Goal: Task Accomplishment & Management: Manage account settings

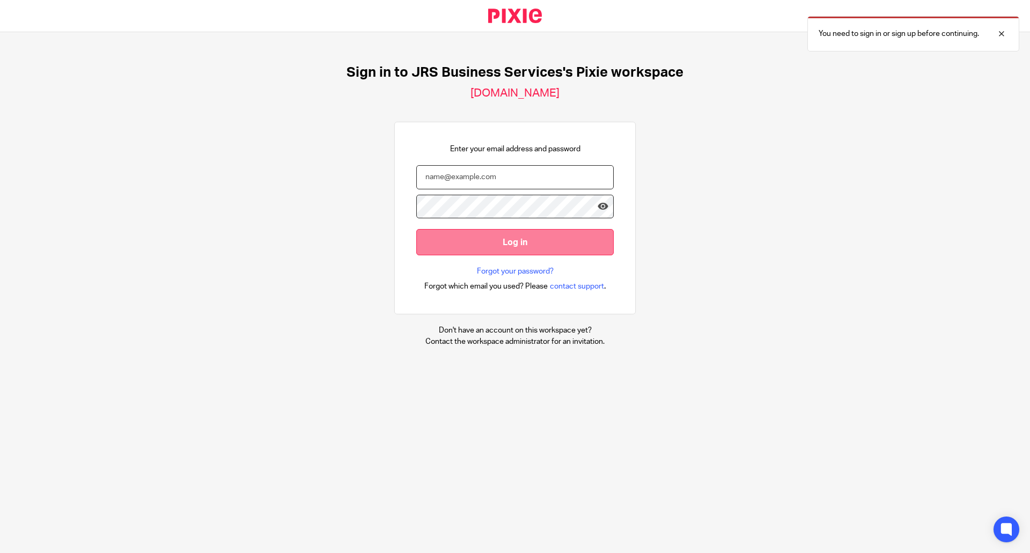
type input "zoe@jrsbusiness.services"
click at [516, 241] on input "Log in" at bounding box center [514, 242] width 197 height 26
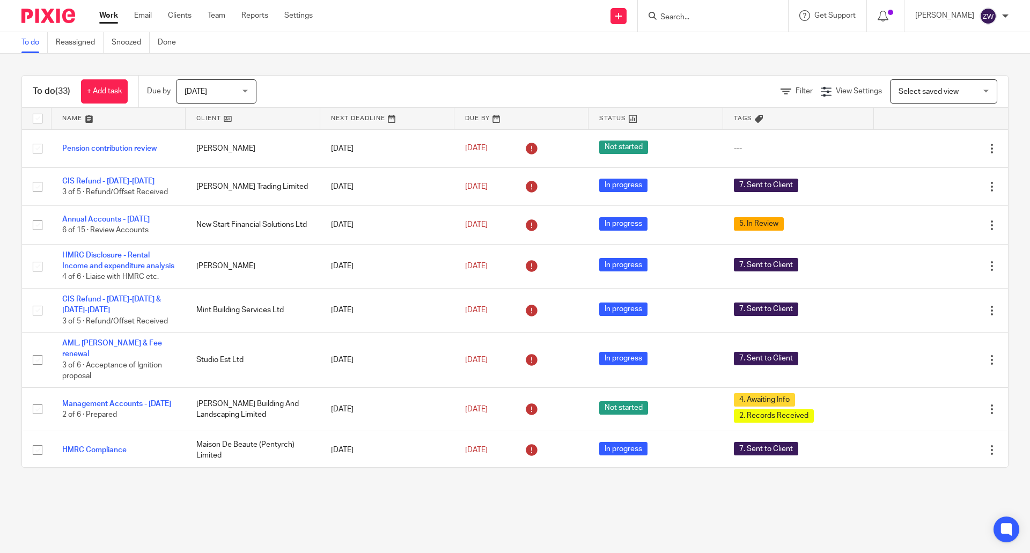
click at [412, 70] on div "To do (33) + Add task Due by Today Today Today Tomorrow This week Next week Thi…" at bounding box center [515, 271] width 1030 height 435
click at [245, 92] on div "Today Today" at bounding box center [216, 91] width 80 height 24
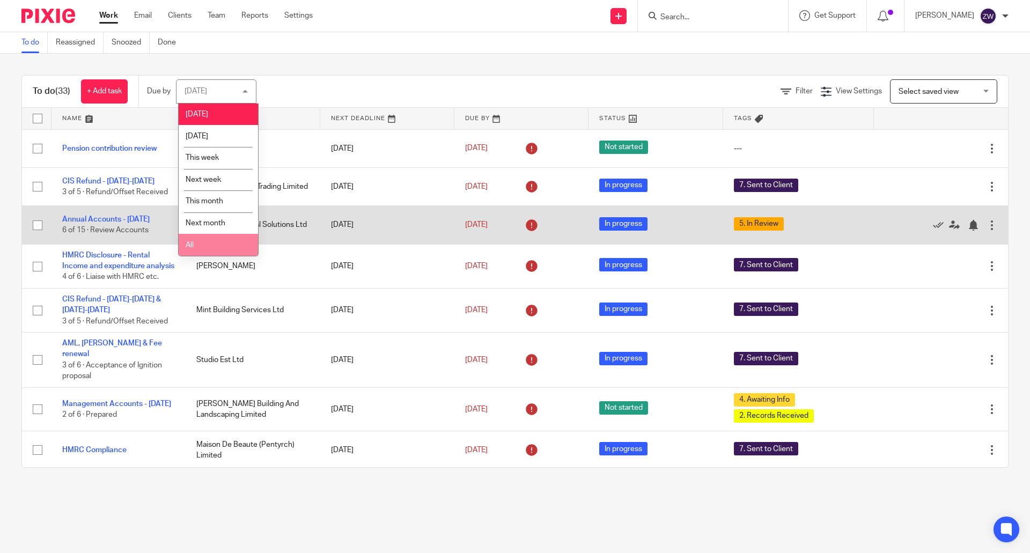
click at [216, 243] on li "All" at bounding box center [218, 245] width 79 height 22
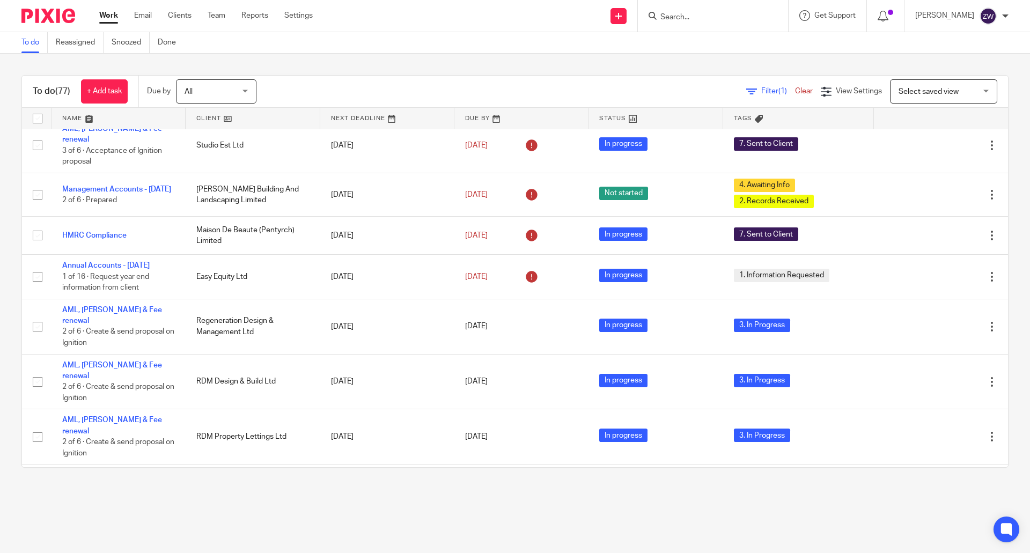
scroll to position [375, 0]
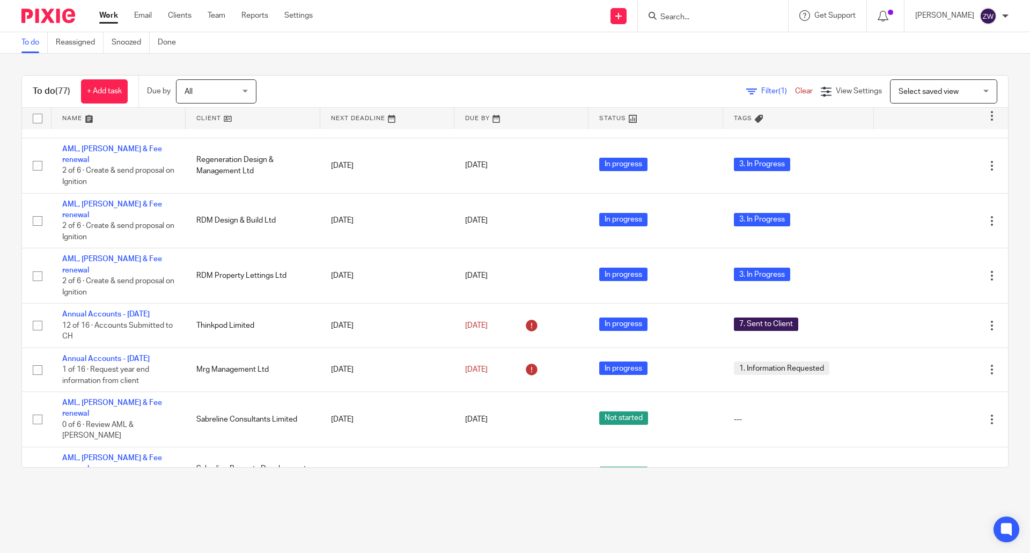
click at [694, 19] on input "Search" at bounding box center [707, 18] width 97 height 10
type input "j"
type input "leighton"
click at [773, 13] on button "reset" at bounding box center [767, 14] width 11 height 11
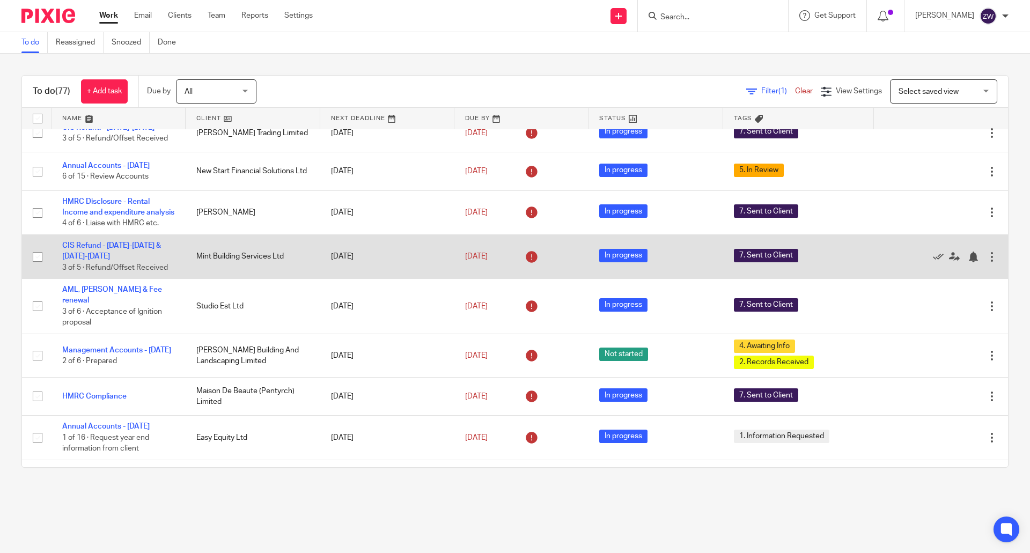
scroll to position [0, 0]
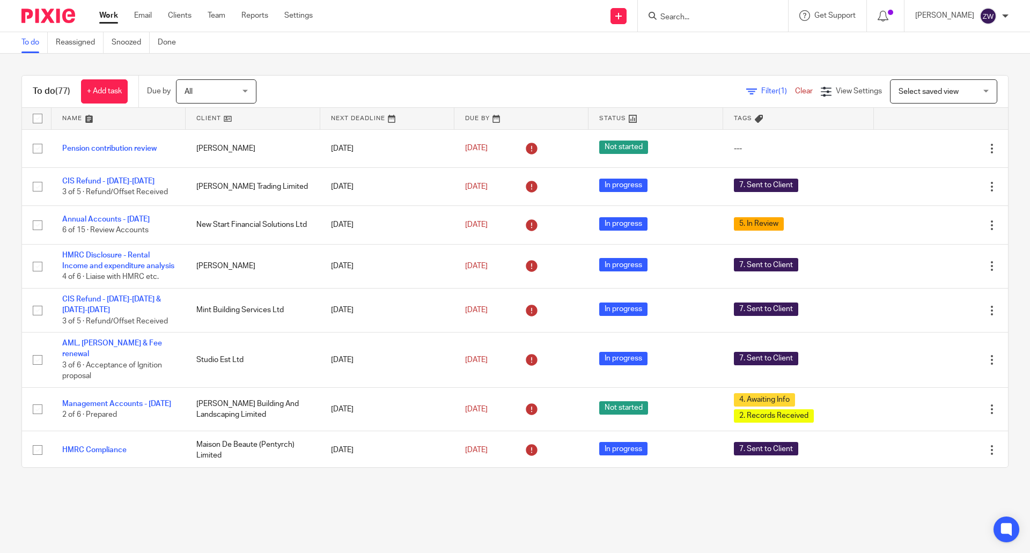
drag, startPoint x: 36, startPoint y: 3, endPoint x: 182, endPoint y: 2, distance: 145.9
click at [35, 3] on div at bounding box center [44, 16] width 88 height 32
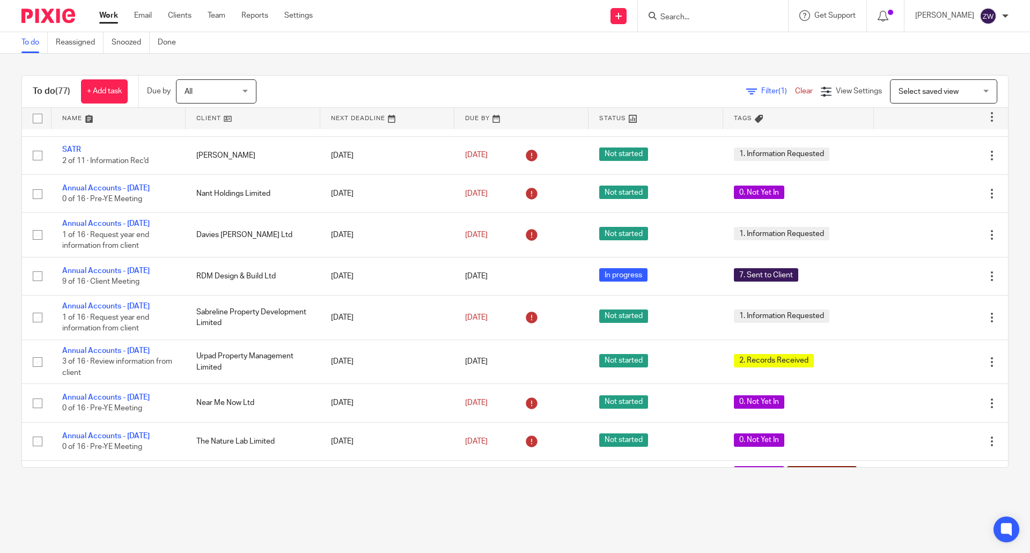
scroll to position [1877, 0]
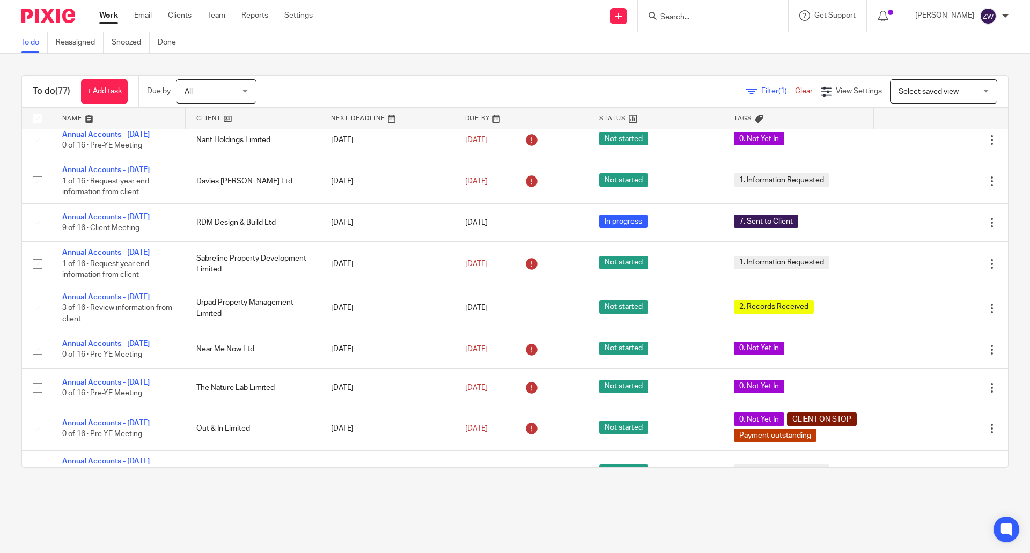
click at [53, 18] on img at bounding box center [48, 16] width 54 height 14
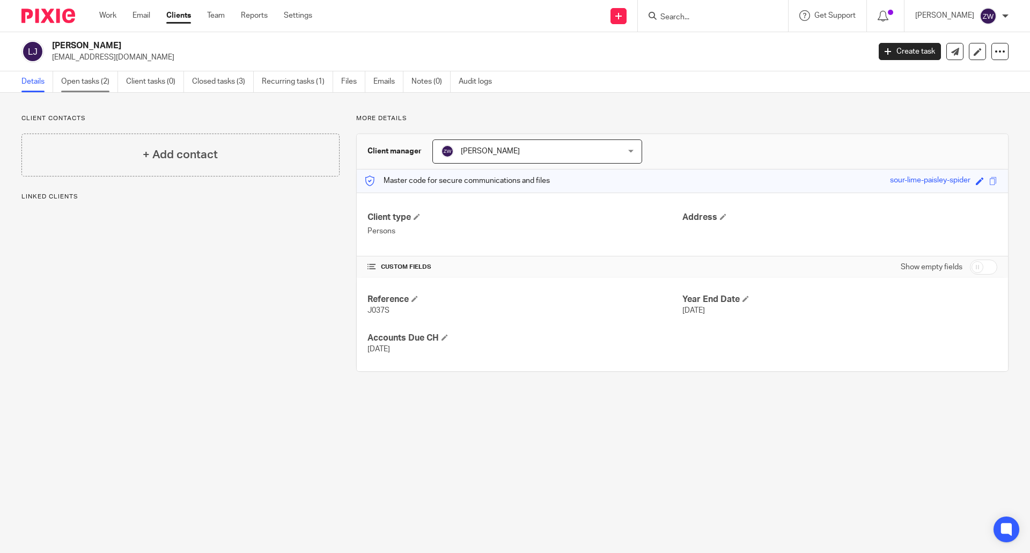
click at [99, 90] on link "Open tasks (2)" at bounding box center [89, 81] width 57 height 21
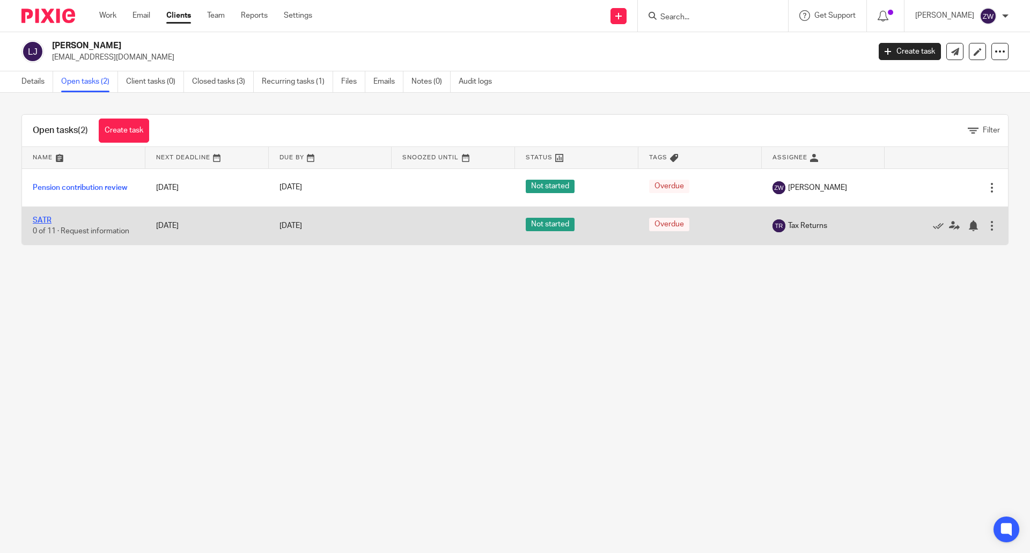
click at [37, 218] on link "SATR" at bounding box center [42, 221] width 19 height 8
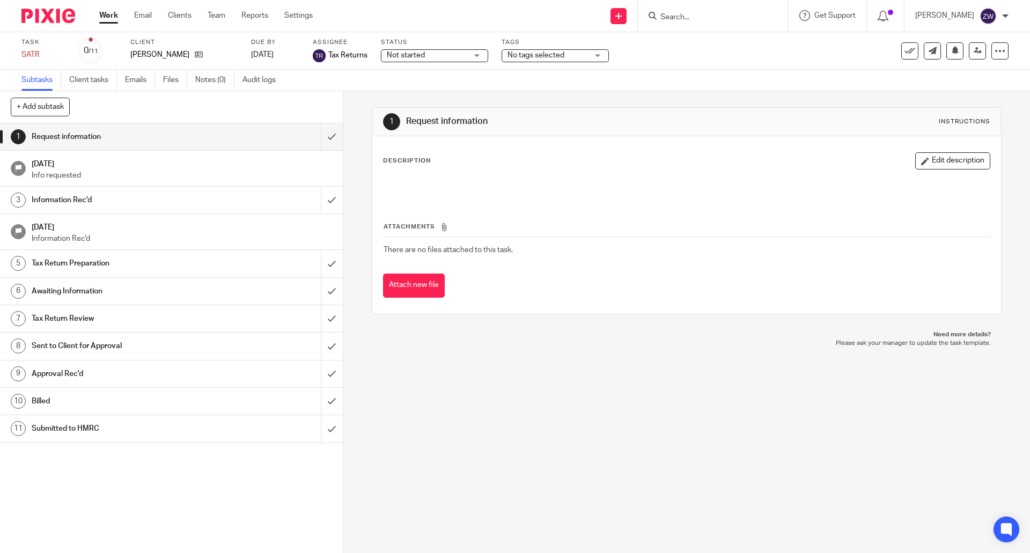
click at [583, 57] on span "No tags selected" at bounding box center [547, 55] width 80 height 11
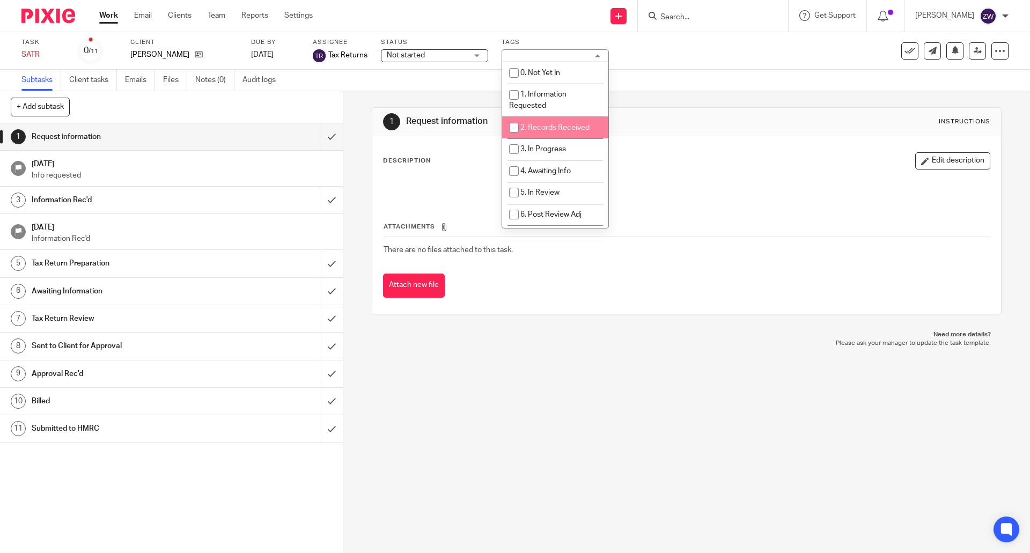
click at [550, 128] on span "2. Records Received" at bounding box center [554, 128] width 69 height 8
checkbox input "true"
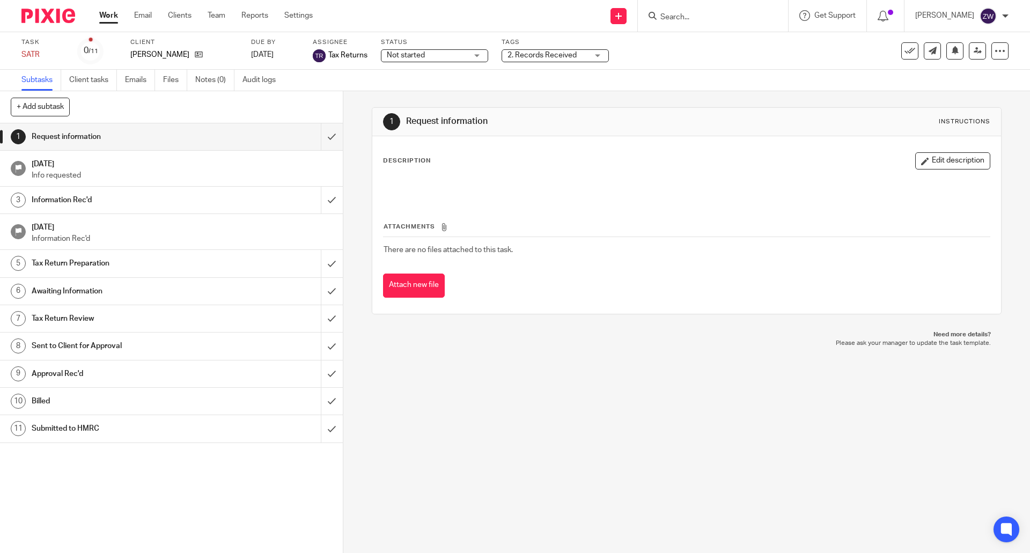
drag, startPoint x: 470, startPoint y: 54, endPoint x: 468, endPoint y: 72, distance: 18.4
click at [470, 55] on div "Not started Not started" at bounding box center [434, 55] width 107 height 13
click at [456, 92] on li "In progress" at bounding box center [434, 95] width 106 height 22
click at [324, 137] on input "submit" at bounding box center [171, 136] width 343 height 27
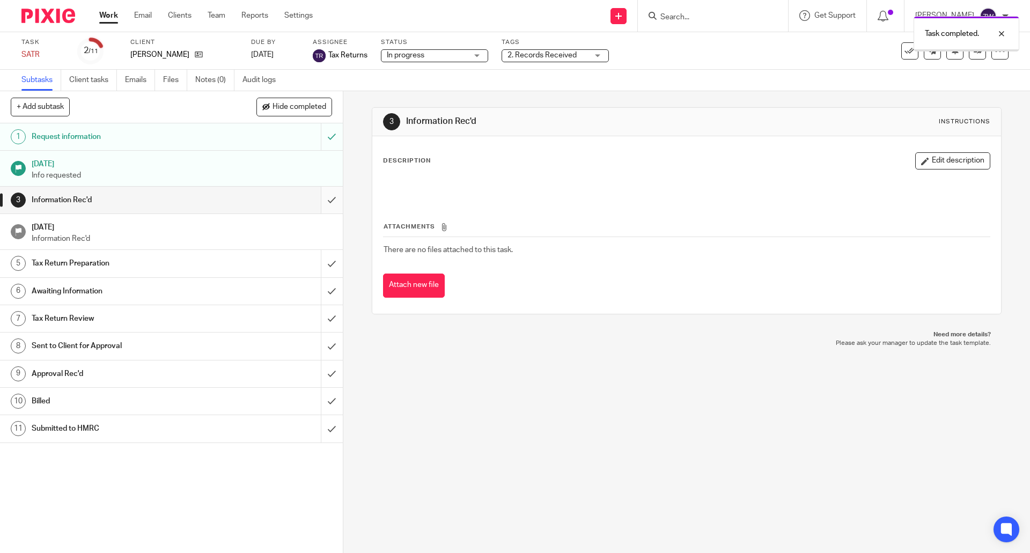
click at [323, 198] on input "submit" at bounding box center [171, 200] width 343 height 27
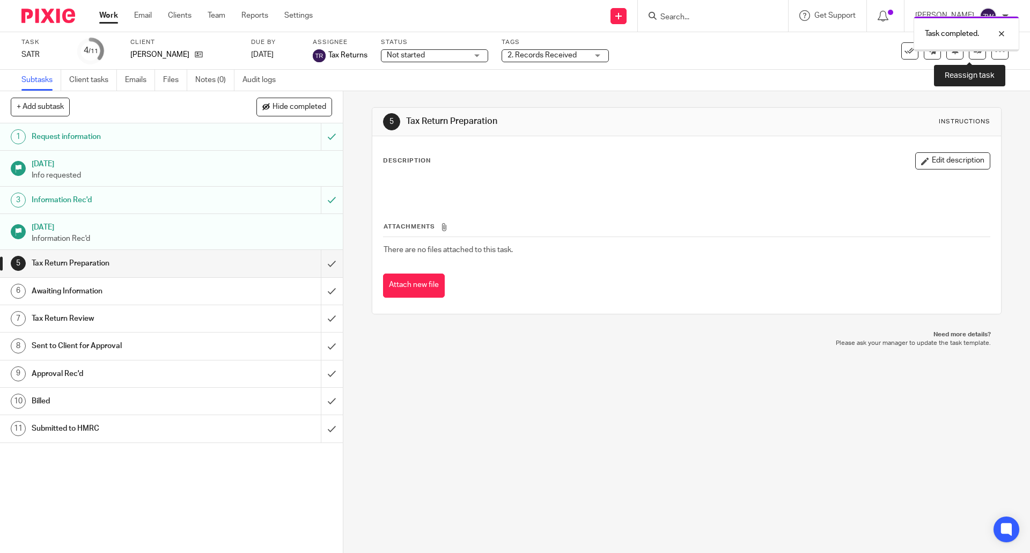
click at [973, 53] on icon at bounding box center [977, 51] width 8 height 8
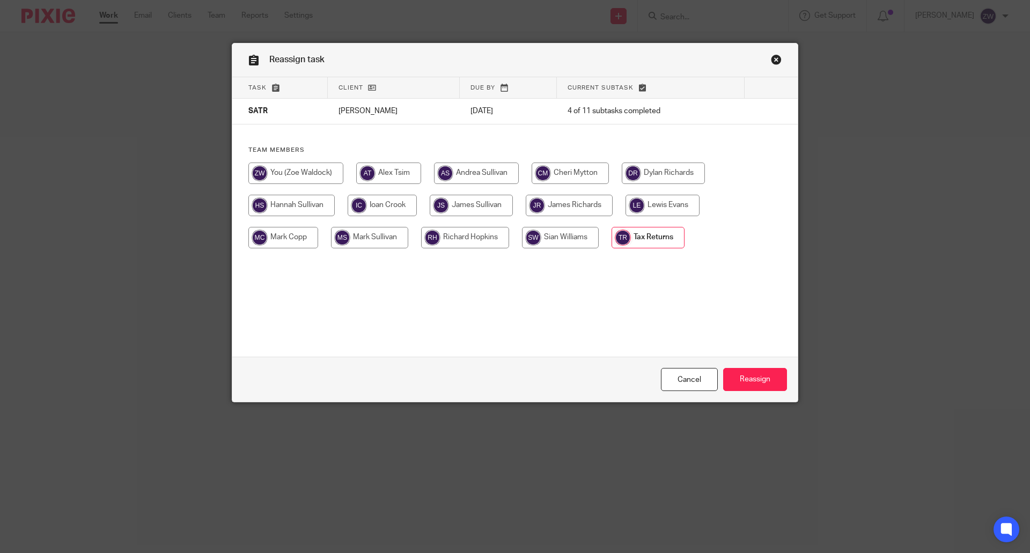
click at [274, 166] on input "radio" at bounding box center [295, 172] width 95 height 21
radio input "true"
click at [764, 384] on input "Reassign" at bounding box center [755, 379] width 64 height 23
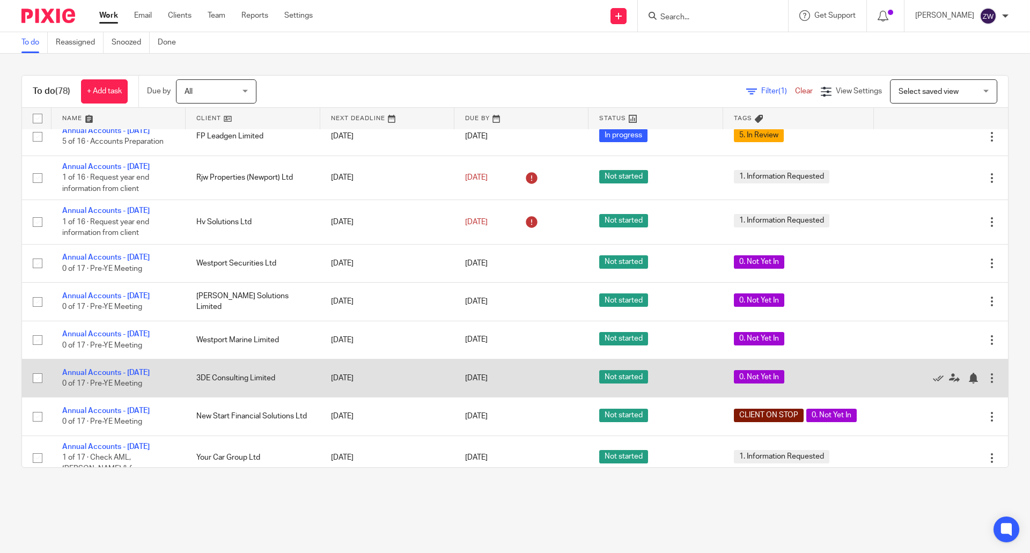
scroll to position [2467, 0]
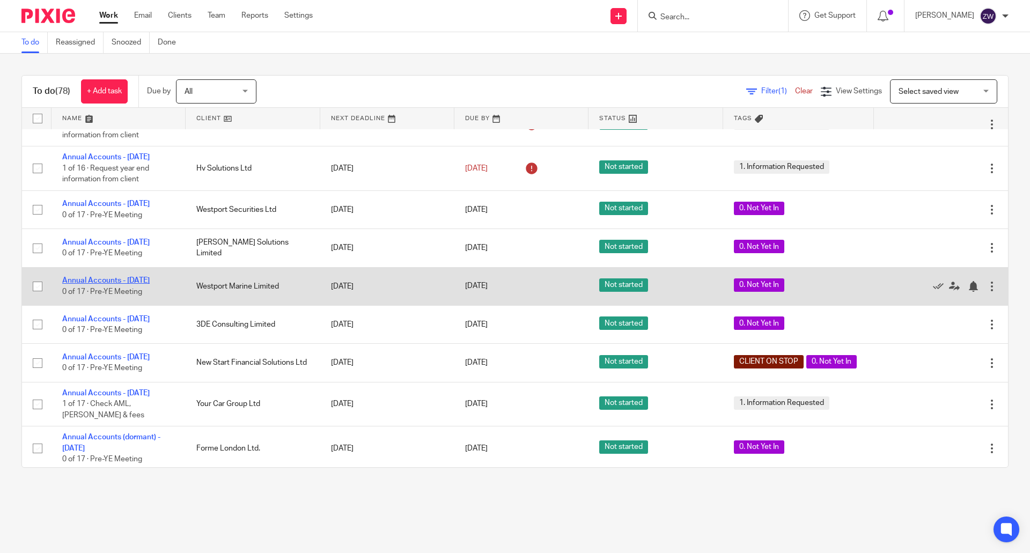
drag, startPoint x: 133, startPoint y: 252, endPoint x: 117, endPoint y: 247, distance: 16.4
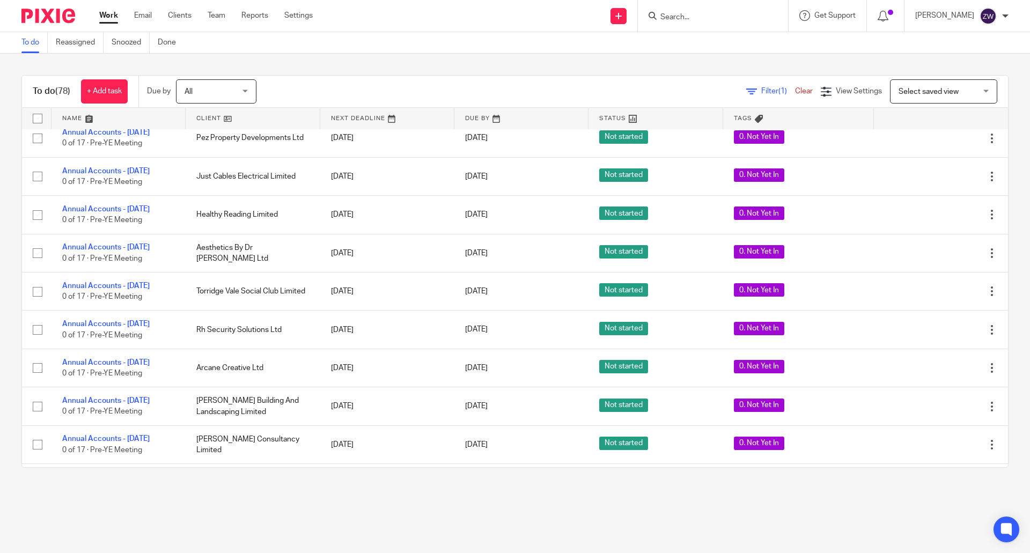
scroll to position [2948, 0]
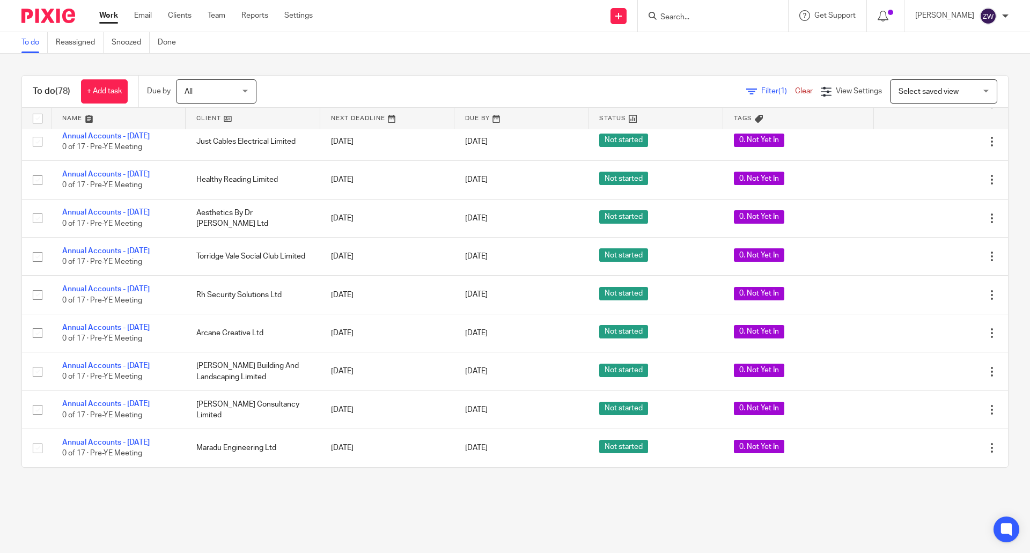
click at [623, 552] on html "Work Email Clients Team Reports Settings Work Email Clients Team Reports Settin…" at bounding box center [515, 276] width 1030 height 553
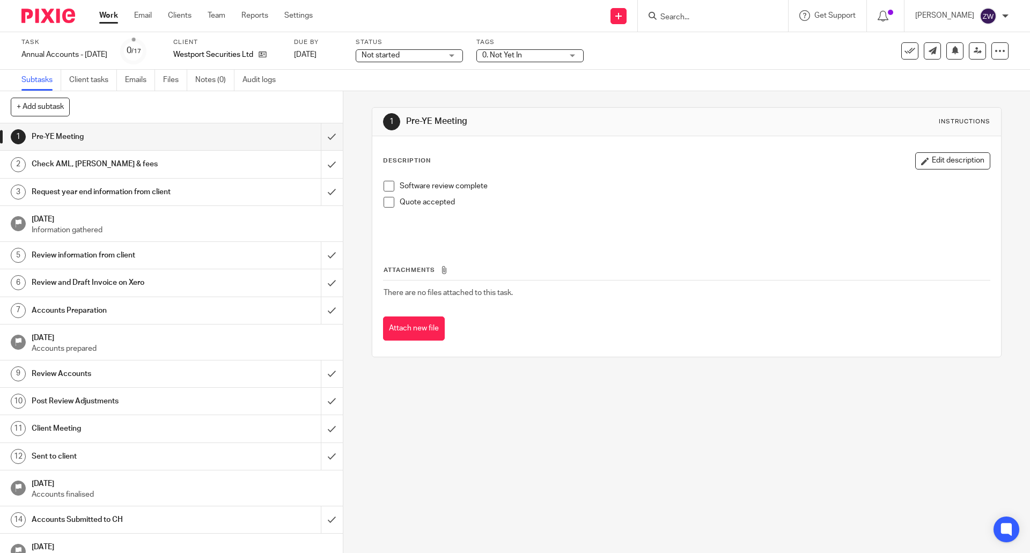
click at [522, 57] on span "0. Not Yet In" at bounding box center [502, 55] width 40 height 8
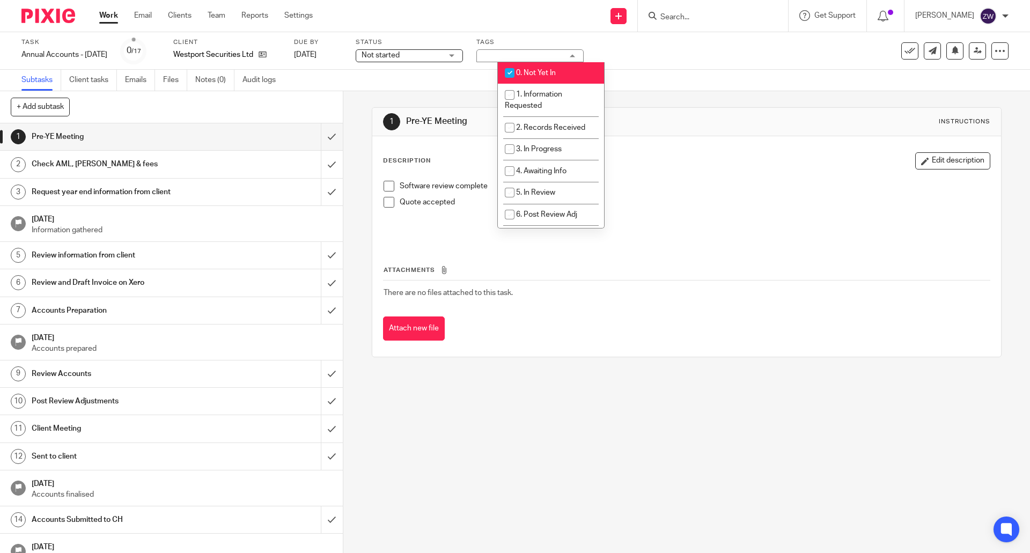
click at [537, 69] on li "0. Not Yet In" at bounding box center [551, 73] width 106 height 22
checkbox input "false"
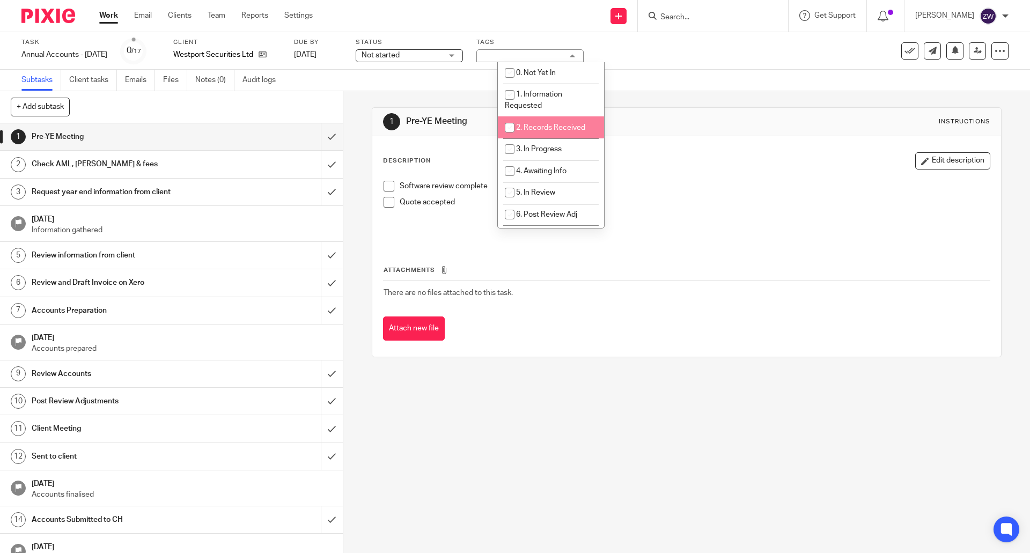
click at [550, 120] on li "2. Records Received" at bounding box center [551, 127] width 106 height 22
checkbox input "true"
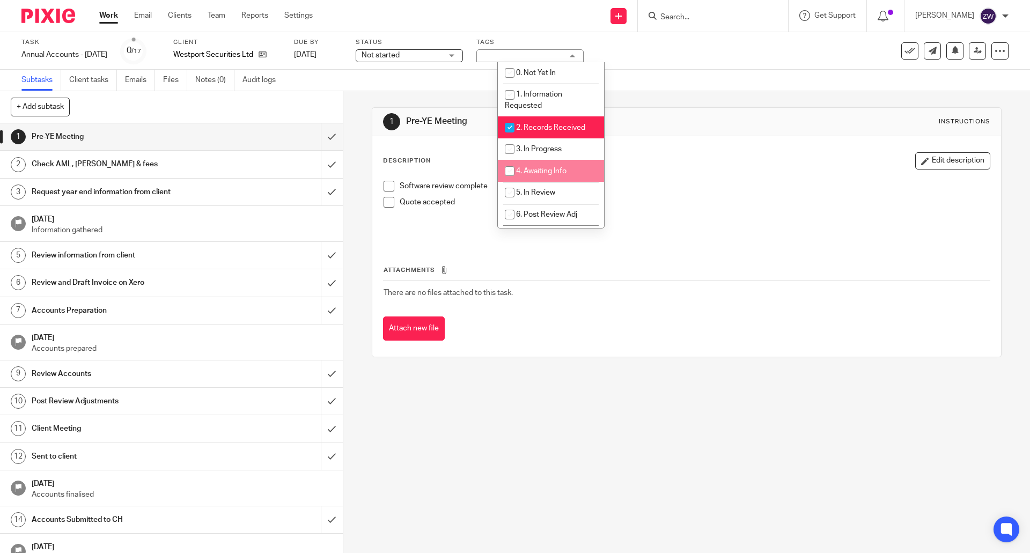
click at [543, 167] on span "4. Awaiting Info" at bounding box center [541, 171] width 50 height 8
checkbox input "true"
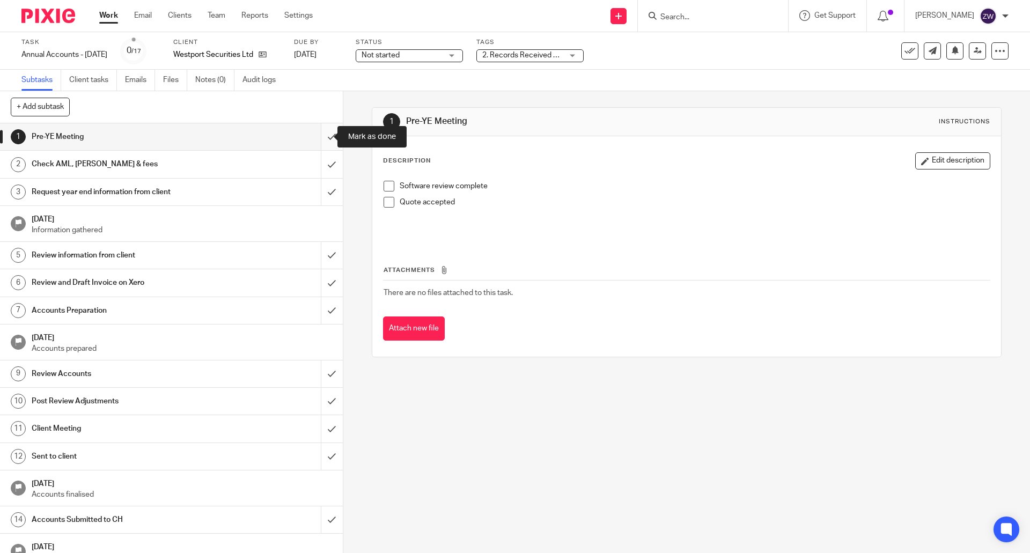
click at [322, 134] on input "submit" at bounding box center [171, 136] width 343 height 27
click at [539, 48] on div "Tags 0. Not Yet In 0. Not Yet In 1. Information Requested 2. Records Received 3…" at bounding box center [529, 51] width 107 height 26
click at [522, 54] on span "0. Not Yet In" at bounding box center [502, 55] width 40 height 8
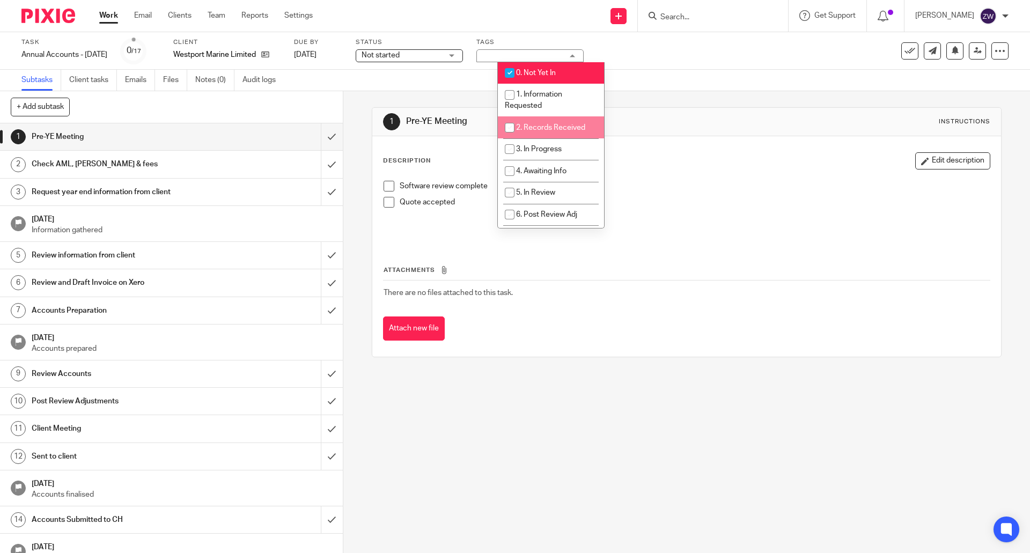
click at [545, 127] on span "2. Records Received" at bounding box center [550, 128] width 69 height 8
checkbox input "true"
click at [534, 69] on li "0. Not Yet In" at bounding box center [551, 73] width 106 height 22
checkbox input "false"
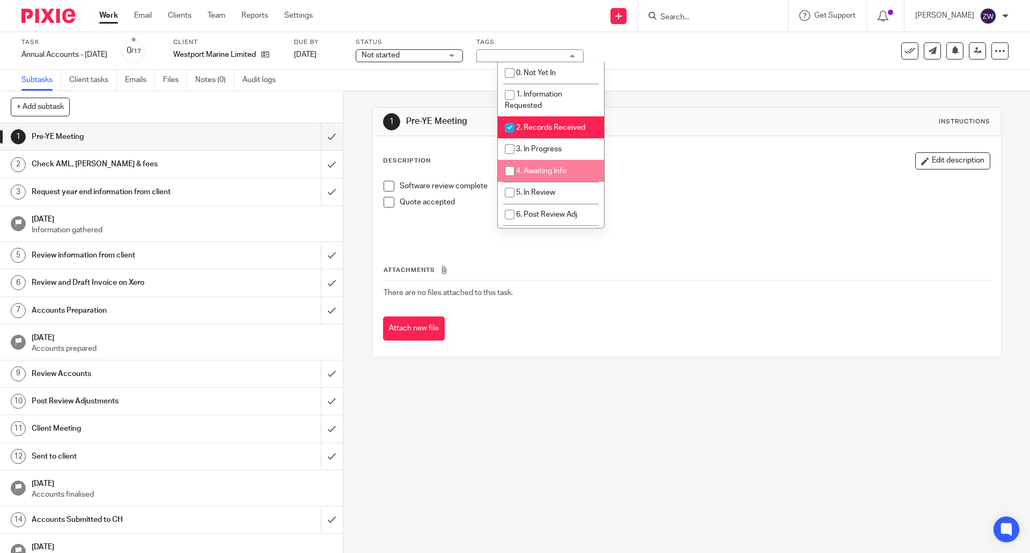
click at [549, 168] on span "4. Awaiting Info" at bounding box center [541, 171] width 50 height 8
checkbox input "true"
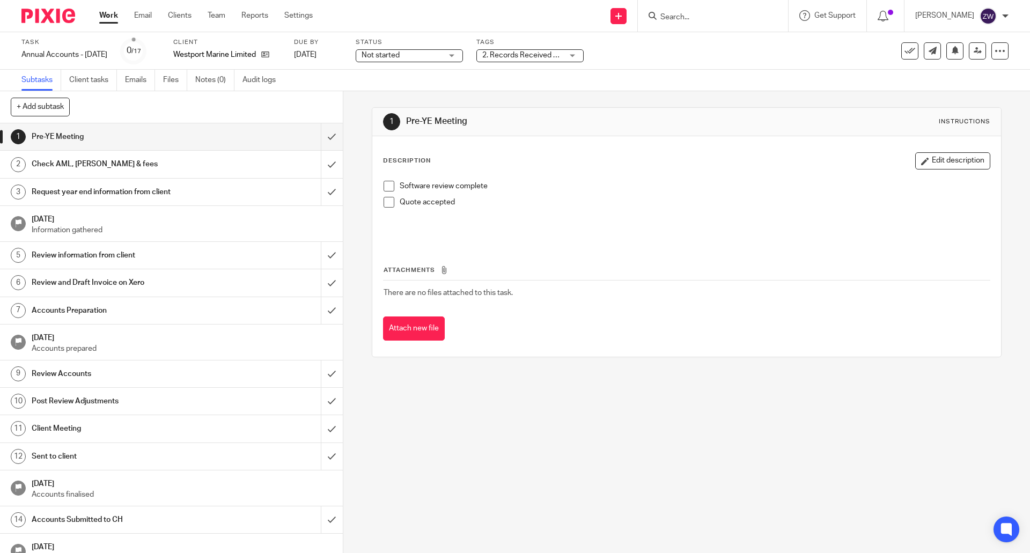
click at [456, 98] on div "1 Pre-YE Meeting Instructions Description Edit description Software review comp…" at bounding box center [686, 232] width 629 height 282
click at [316, 134] on input "submit" at bounding box center [171, 136] width 343 height 27
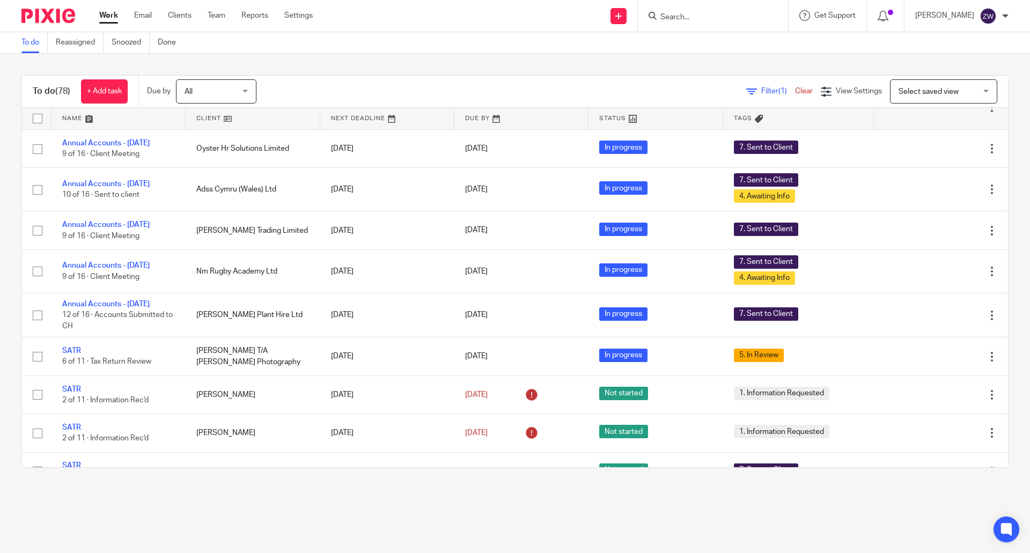
scroll to position [1287, 0]
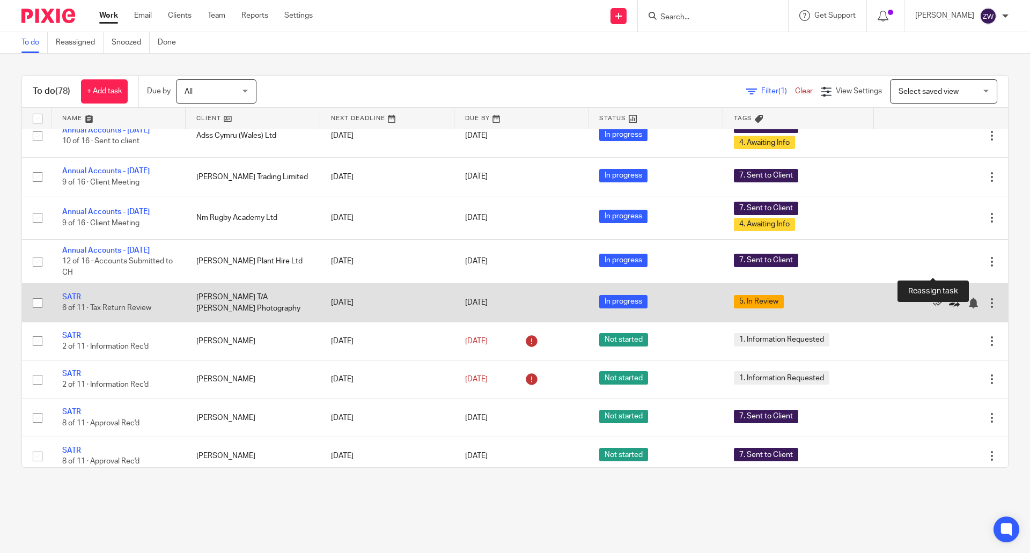
click at [949, 298] on icon at bounding box center [954, 303] width 11 height 11
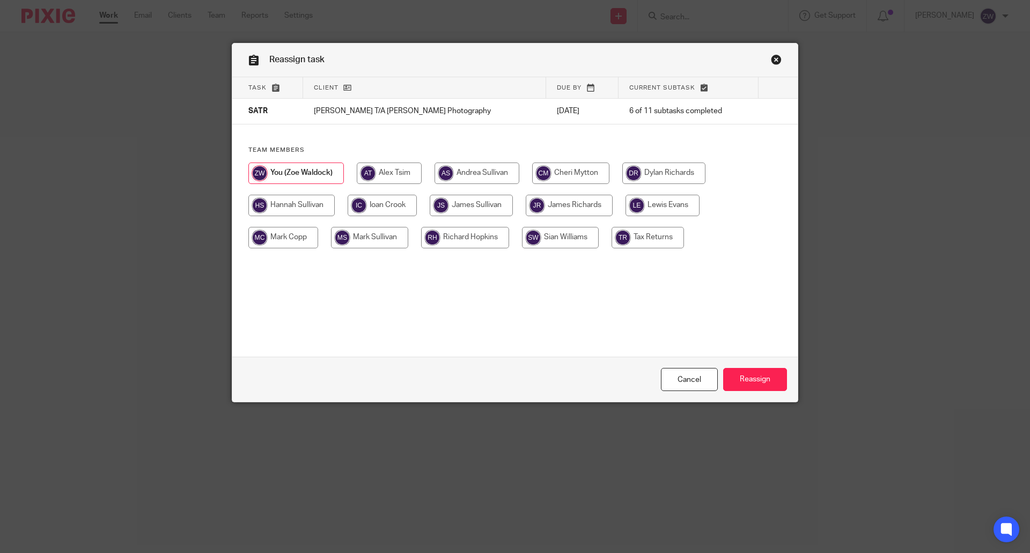
click at [673, 179] on input "radio" at bounding box center [663, 172] width 83 height 21
radio input "true"
click at [764, 375] on input "Reassign" at bounding box center [755, 379] width 64 height 23
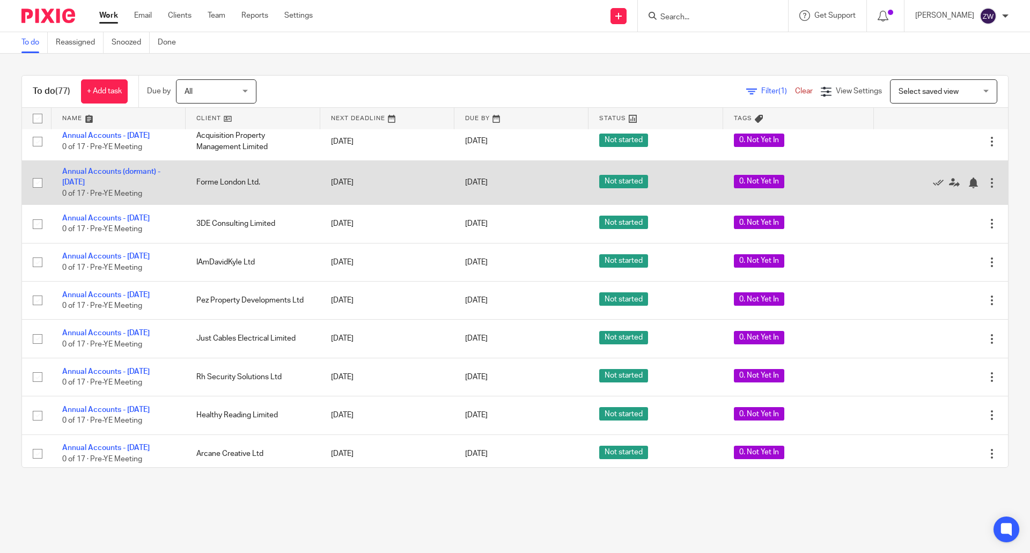
scroll to position [2652, 0]
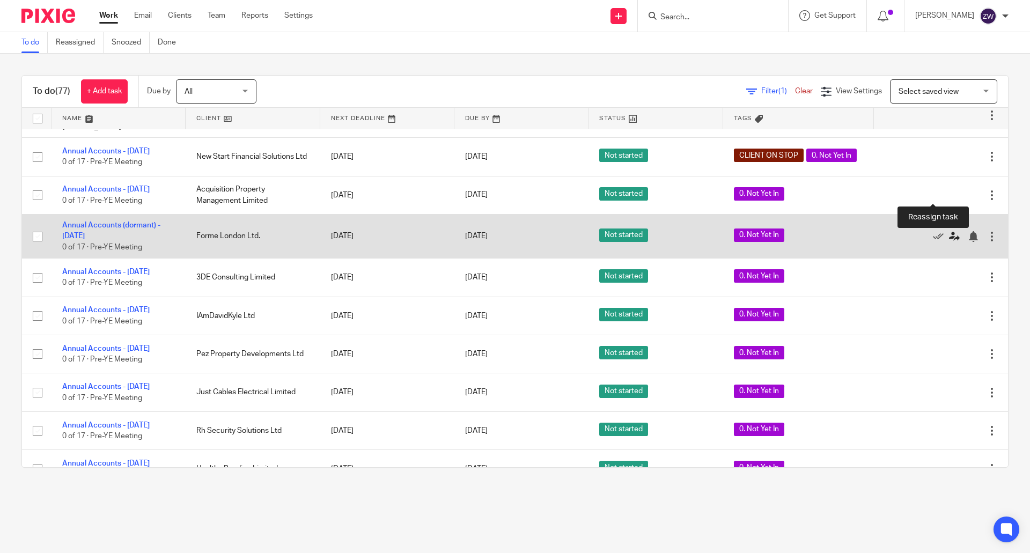
click at [949, 231] on icon at bounding box center [954, 236] width 11 height 11
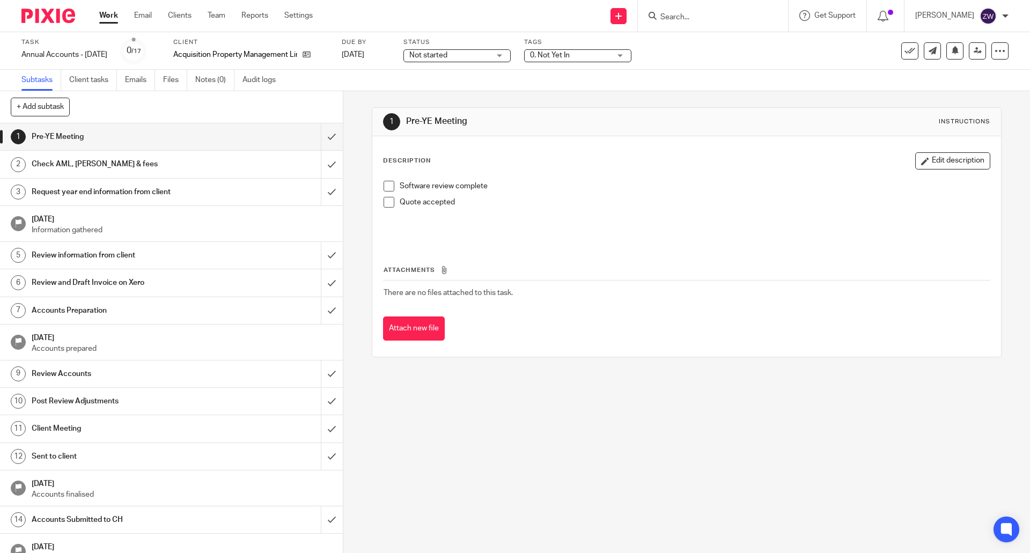
click at [569, 57] on span "0. Not Yet In" at bounding box center [550, 55] width 40 height 8
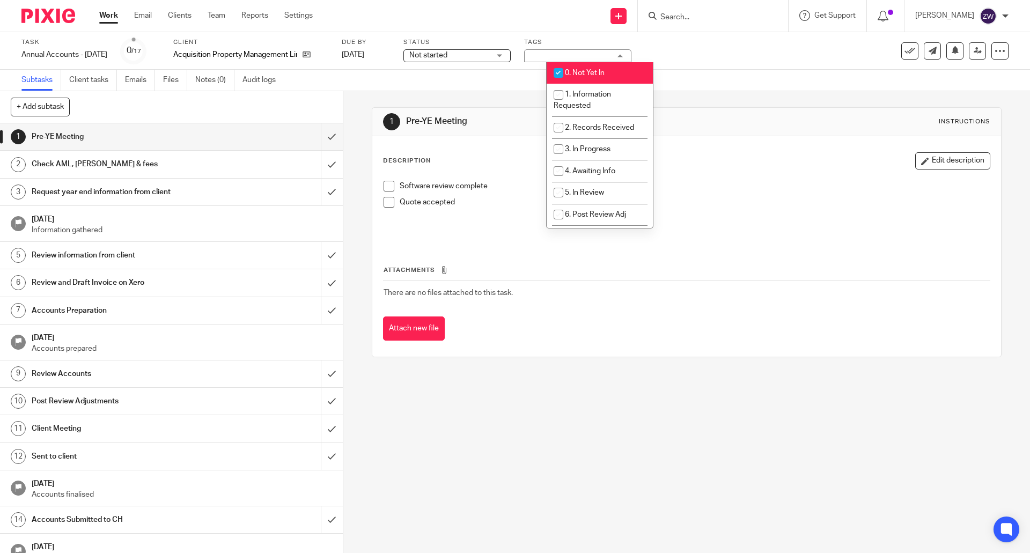
click at [583, 71] on span "0. Not Yet In" at bounding box center [585, 73] width 40 height 8
checkbox input "false"
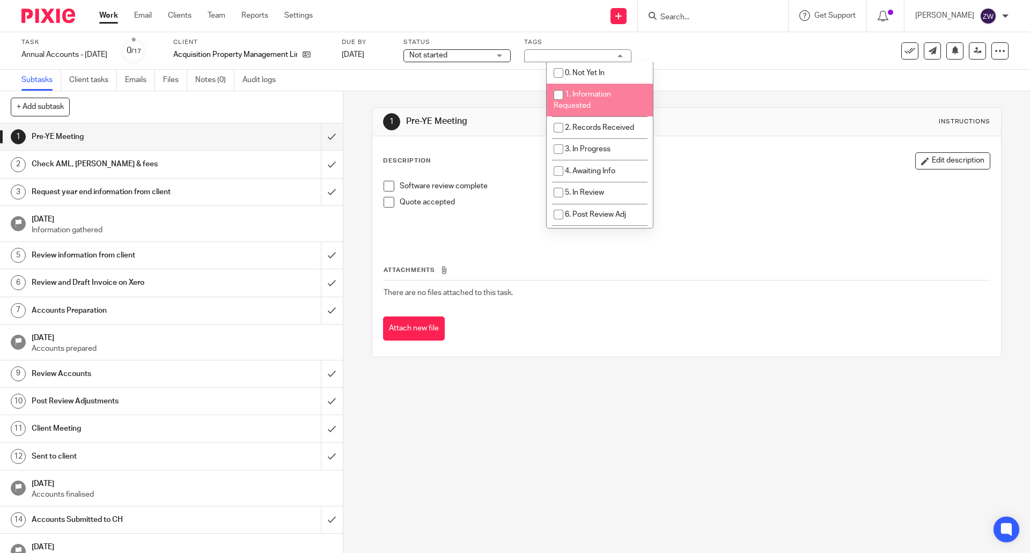
click at [589, 102] on span "1. Information Requested" at bounding box center [581, 100] width 57 height 19
checkbox input "true"
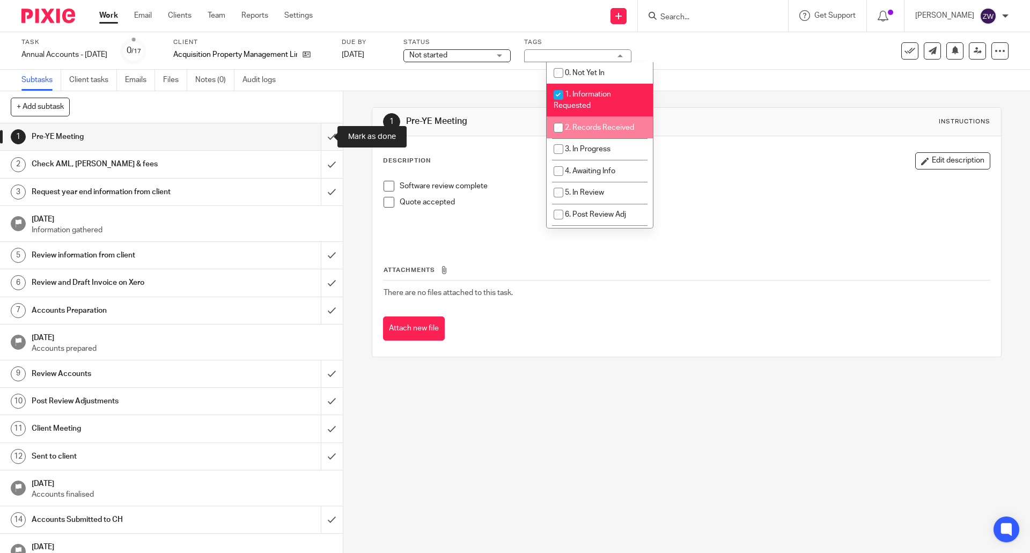
drag, startPoint x: 318, startPoint y: 139, endPoint x: 318, endPoint y: 124, distance: 15.5
click at [318, 139] on input "submit" at bounding box center [171, 136] width 343 height 27
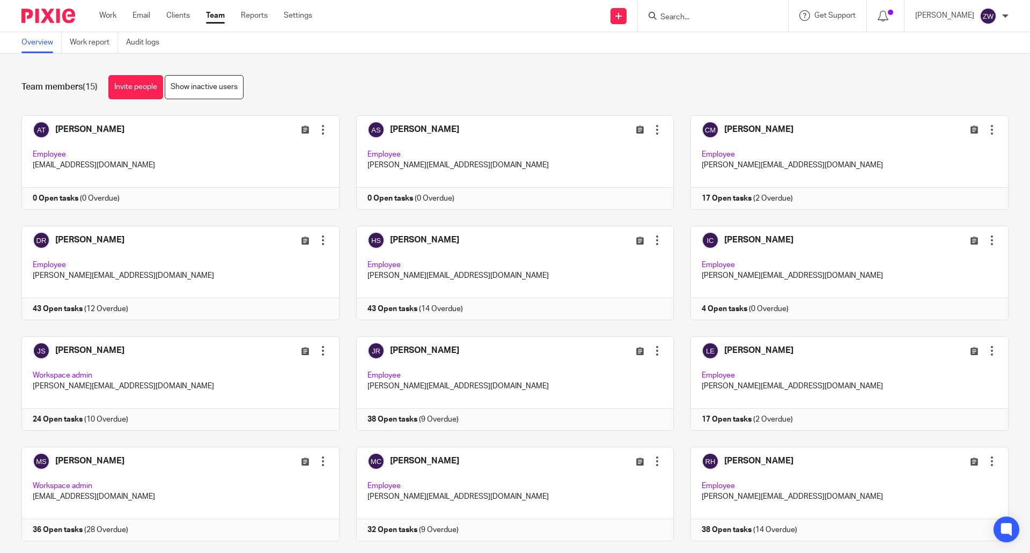
click at [704, 13] on input "Search" at bounding box center [707, 18] width 97 height 10
type input "forme"
drag, startPoint x: 718, startPoint y: 33, endPoint x: 702, endPoint y: 41, distance: 18.0
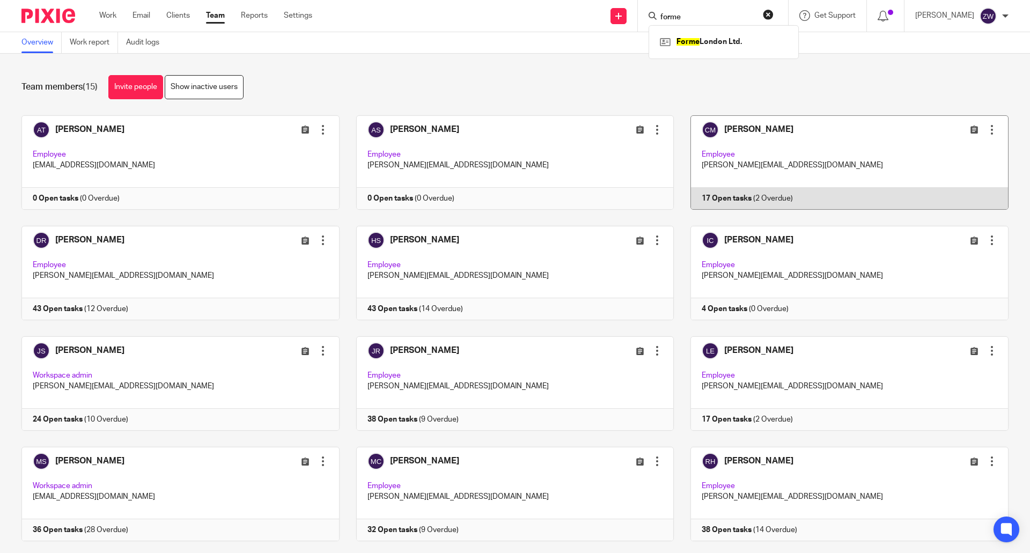
click at [755, 129] on link at bounding box center [840, 162] width 335 height 94
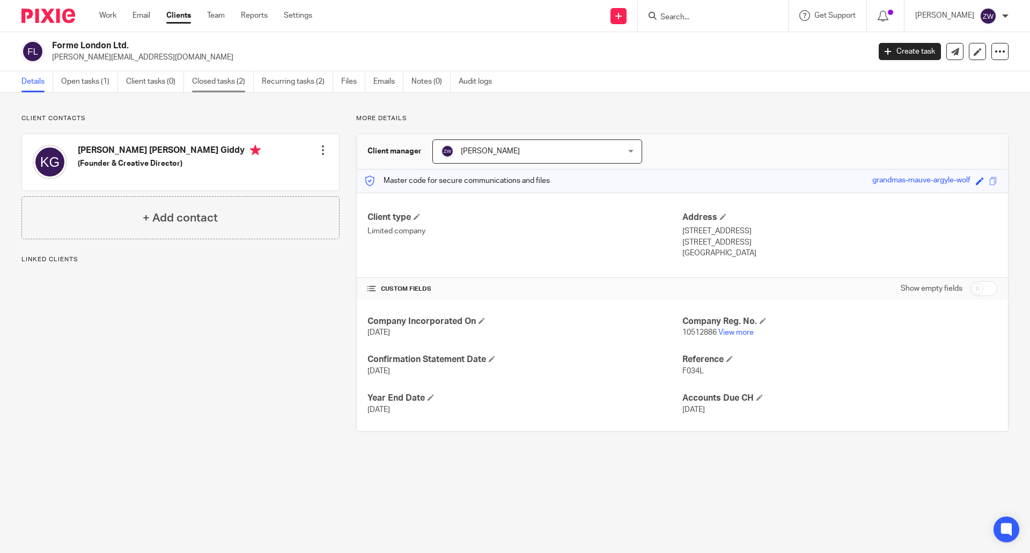
click at [195, 80] on link "Closed tasks (2)" at bounding box center [223, 81] width 62 height 21
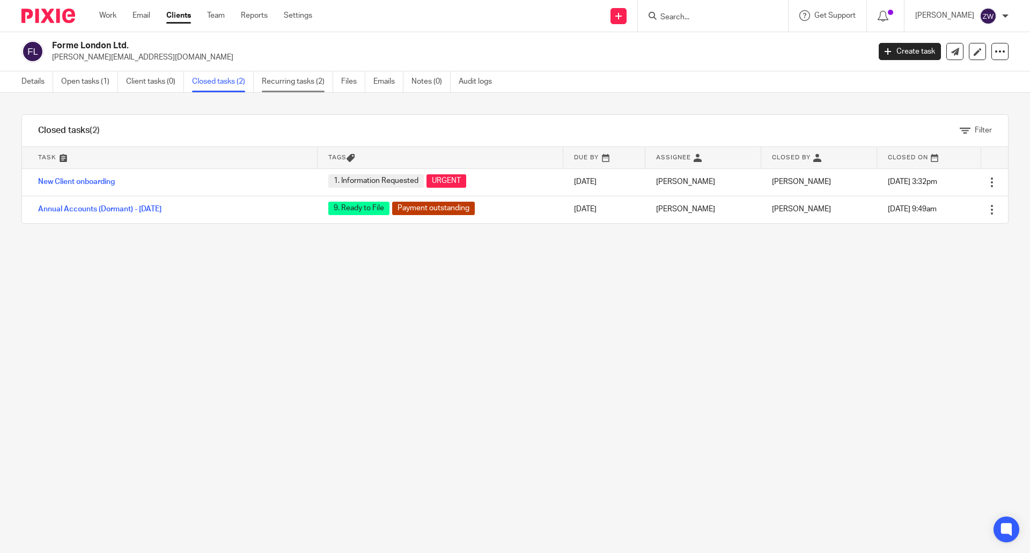
click at [315, 75] on link "Recurring tasks (2)" at bounding box center [297, 81] width 71 height 21
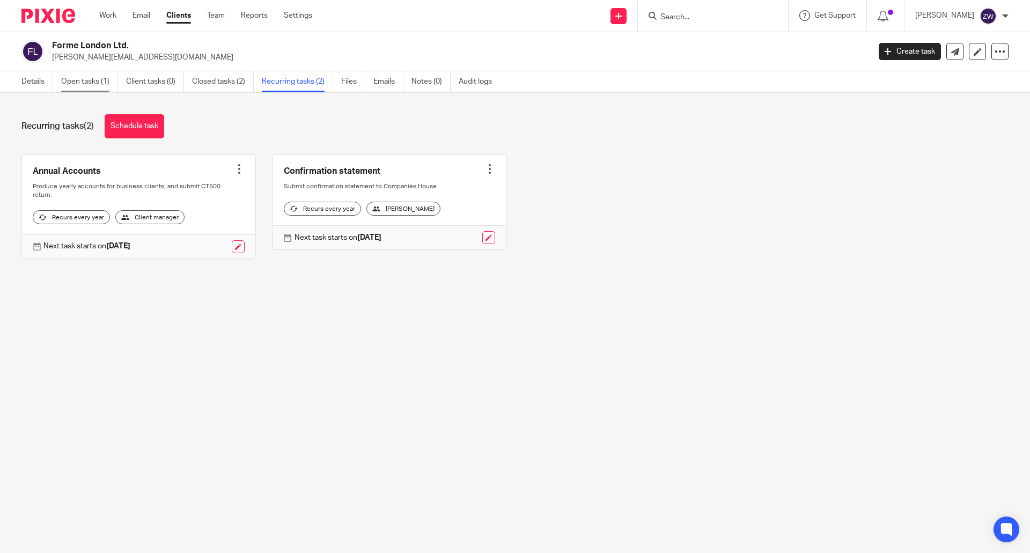
click at [95, 88] on link "Open tasks (1)" at bounding box center [89, 81] width 57 height 21
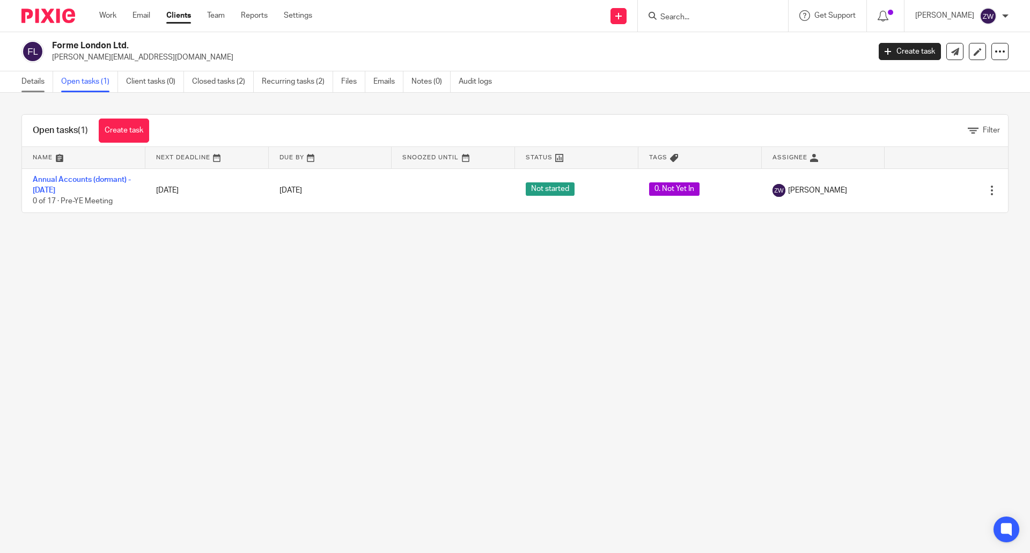
click at [31, 79] on link "Details" at bounding box center [37, 81] width 32 height 21
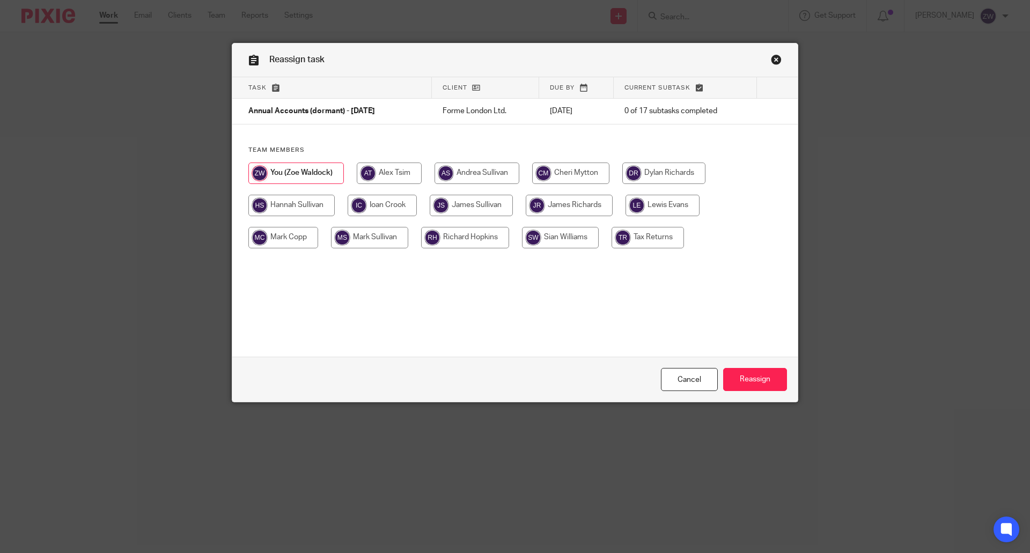
click at [558, 177] on input "radio" at bounding box center [570, 172] width 77 height 21
radio input "true"
click at [733, 381] on input "Reassign" at bounding box center [755, 379] width 64 height 23
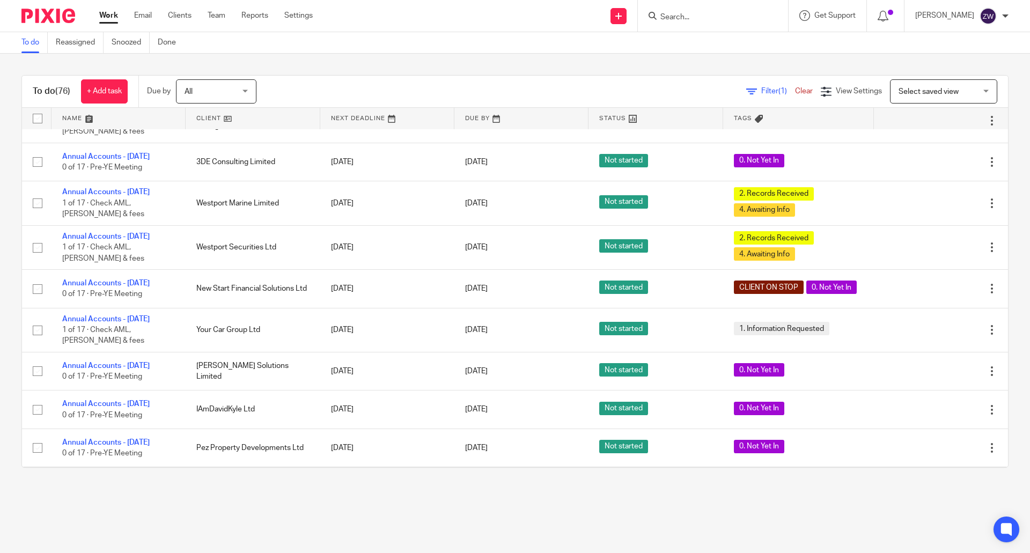
scroll to position [2467, 0]
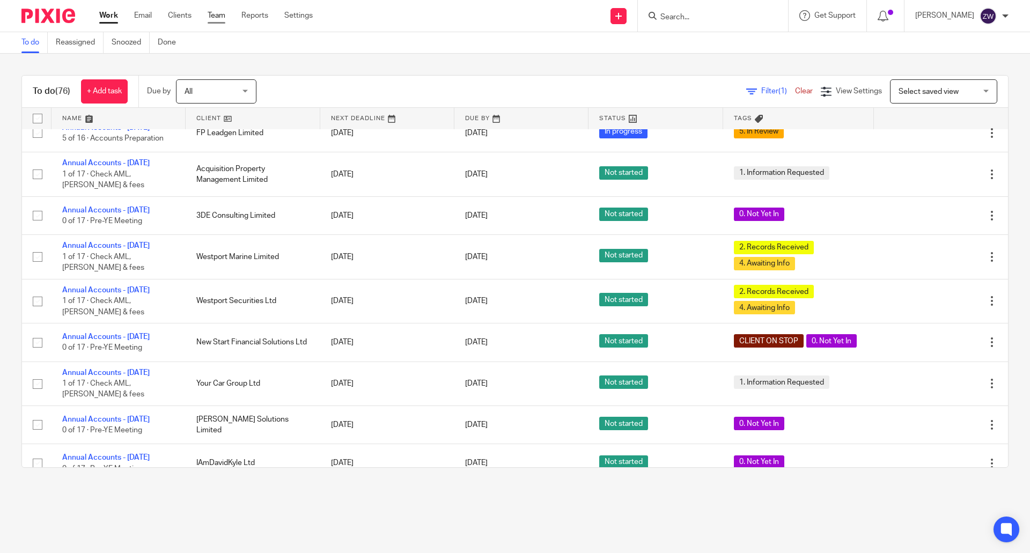
drag, startPoint x: 221, startPoint y: 9, endPoint x: 217, endPoint y: 13, distance: 6.1
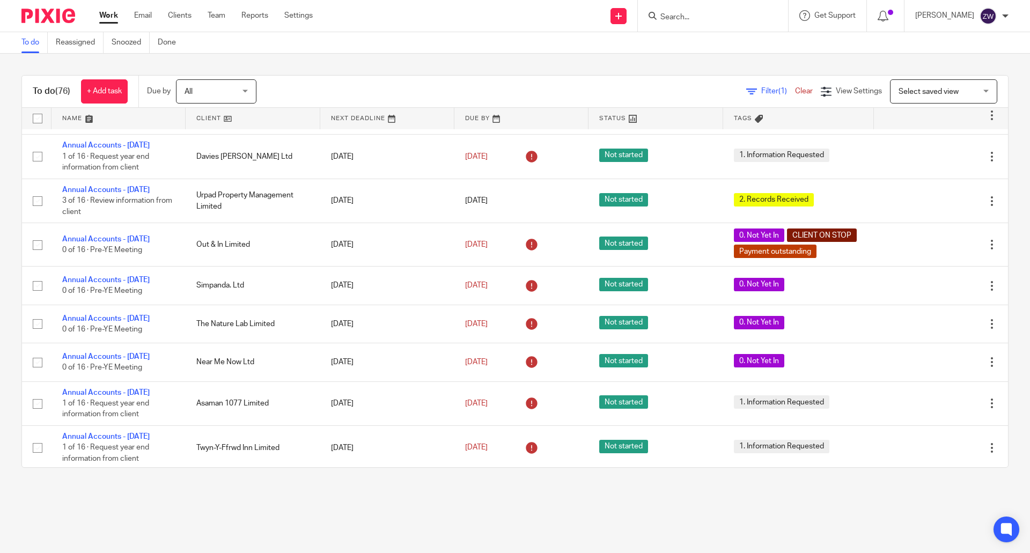
scroll to position [1930, 0]
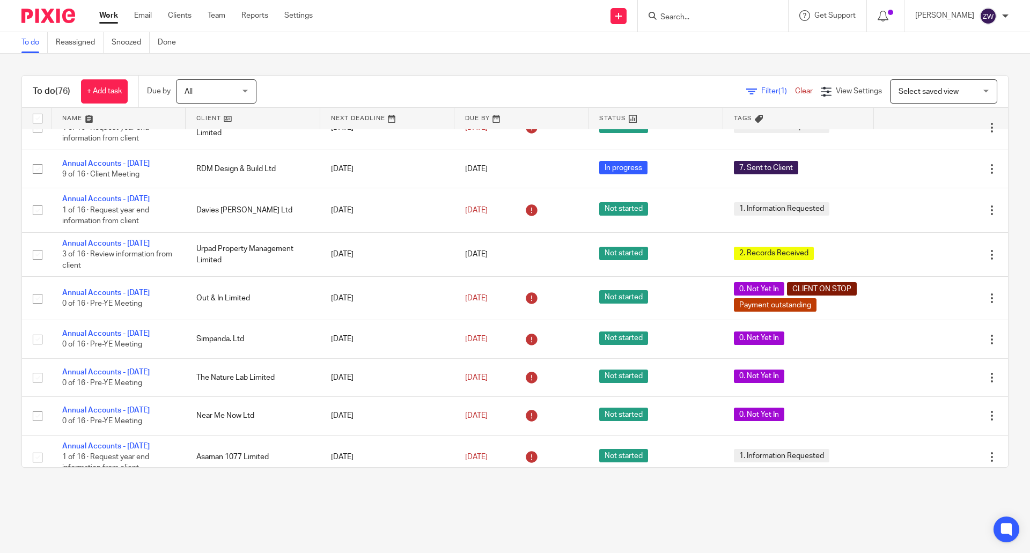
click at [472, 67] on div "To do (76) + Add task Due by All All Today Tomorrow This week Next week This mo…" at bounding box center [515, 271] width 1030 height 435
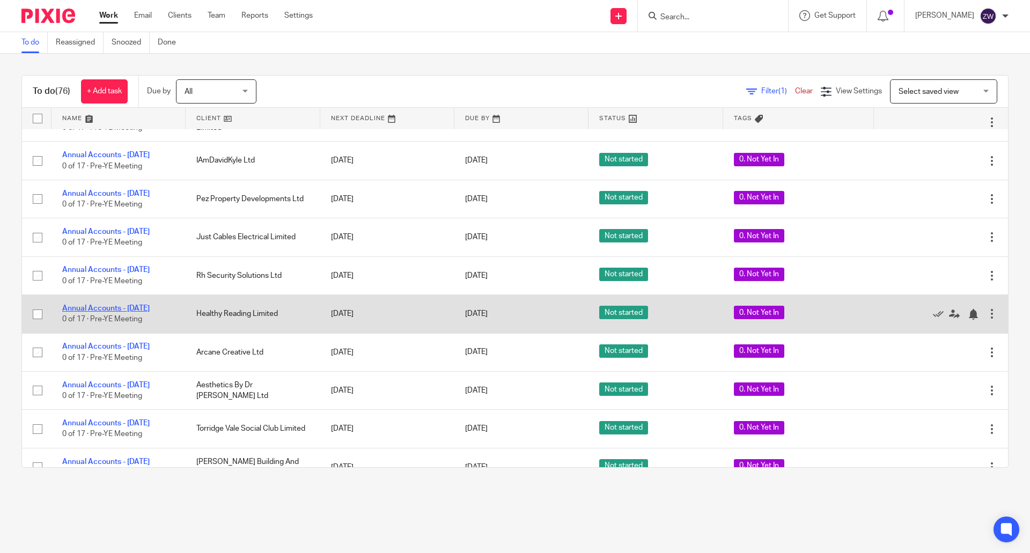
click at [129, 305] on link "Annual Accounts - [DATE]" at bounding box center [105, 309] width 87 height 8
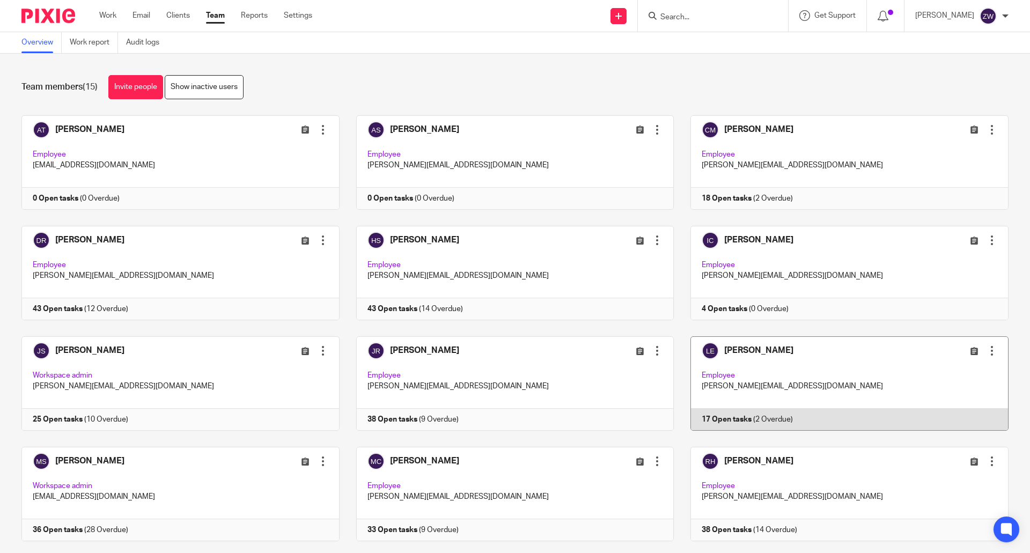
click at [727, 344] on link at bounding box center [840, 383] width 335 height 94
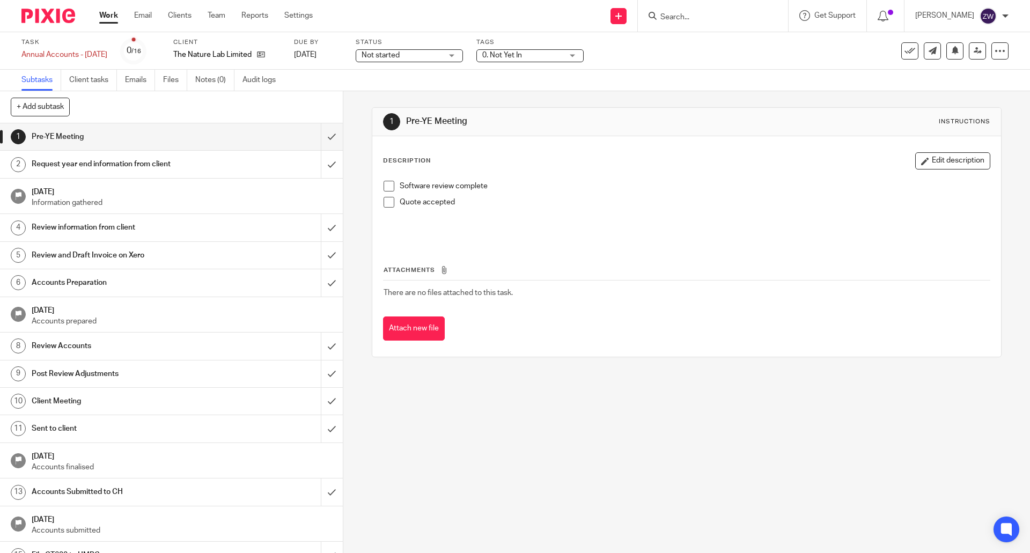
click at [562, 50] on span "0. Not Yet In" at bounding box center [522, 55] width 80 height 11
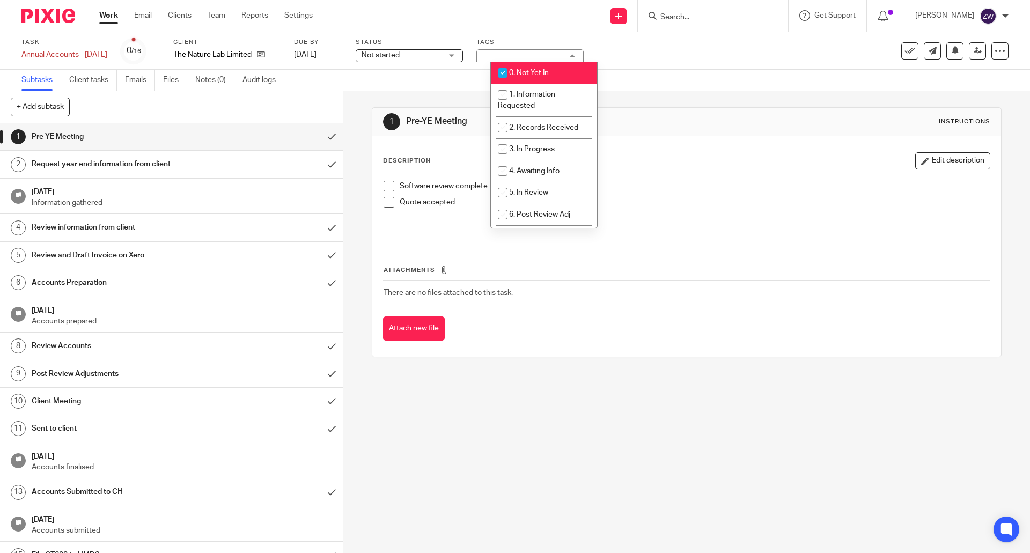
click at [553, 70] on li "0. Not Yet In" at bounding box center [544, 73] width 106 height 22
checkbox input "false"
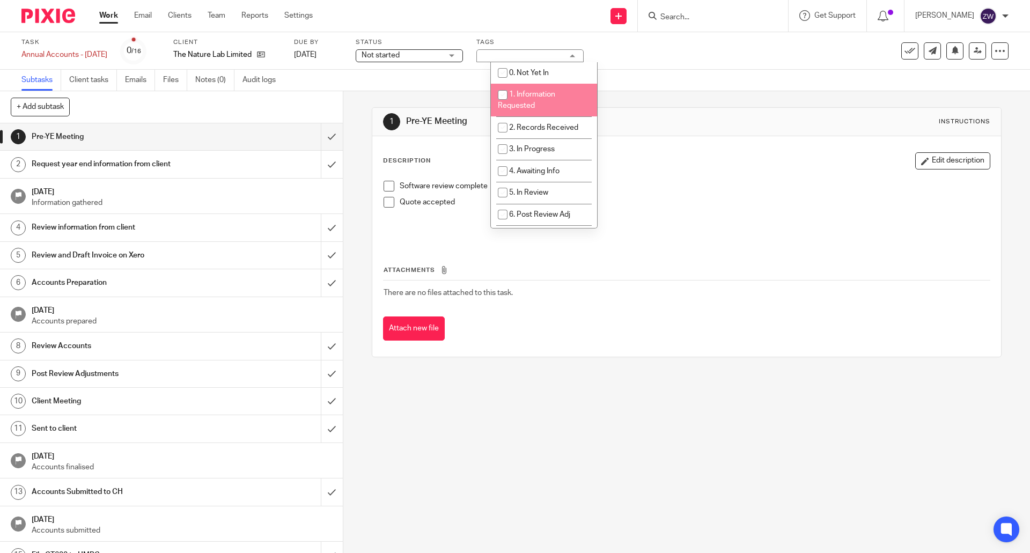
click at [541, 93] on span "1. Information Requested" at bounding box center [526, 100] width 57 height 19
checkbox input "true"
click at [327, 137] on input "submit" at bounding box center [171, 136] width 343 height 27
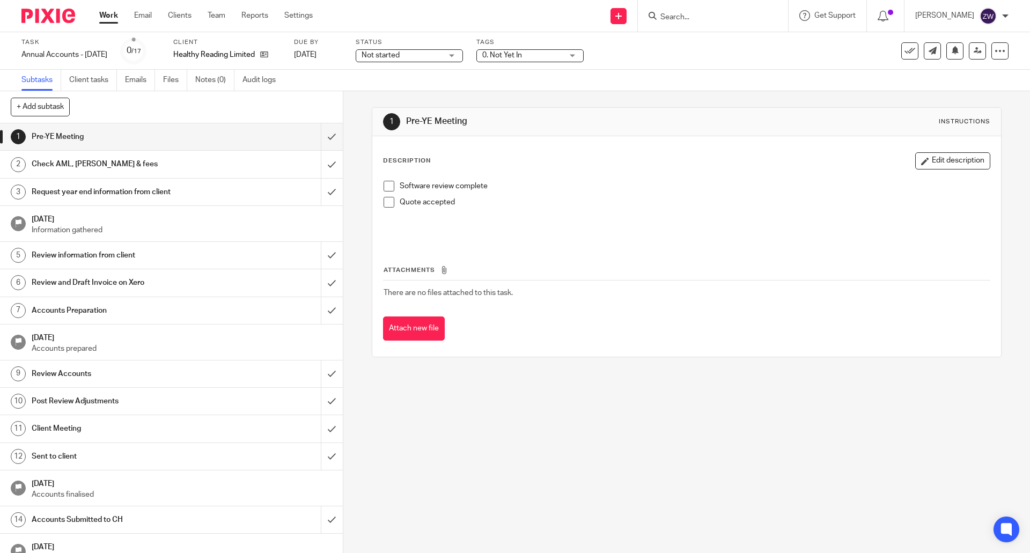
click at [557, 55] on span "0. Not Yet In" at bounding box center [522, 55] width 80 height 11
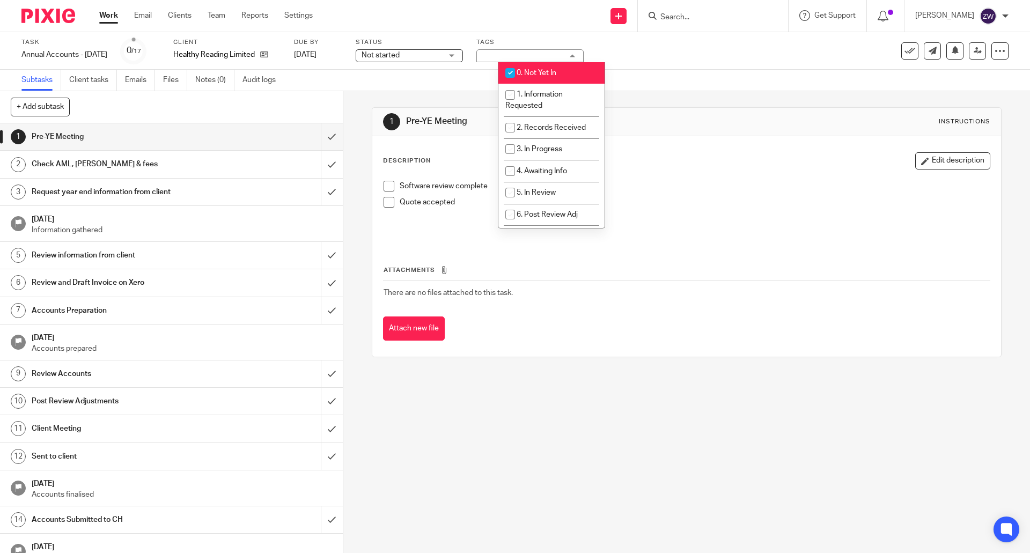
click at [545, 68] on li "0. Not Yet In" at bounding box center [551, 73] width 106 height 22
checkbox input "false"
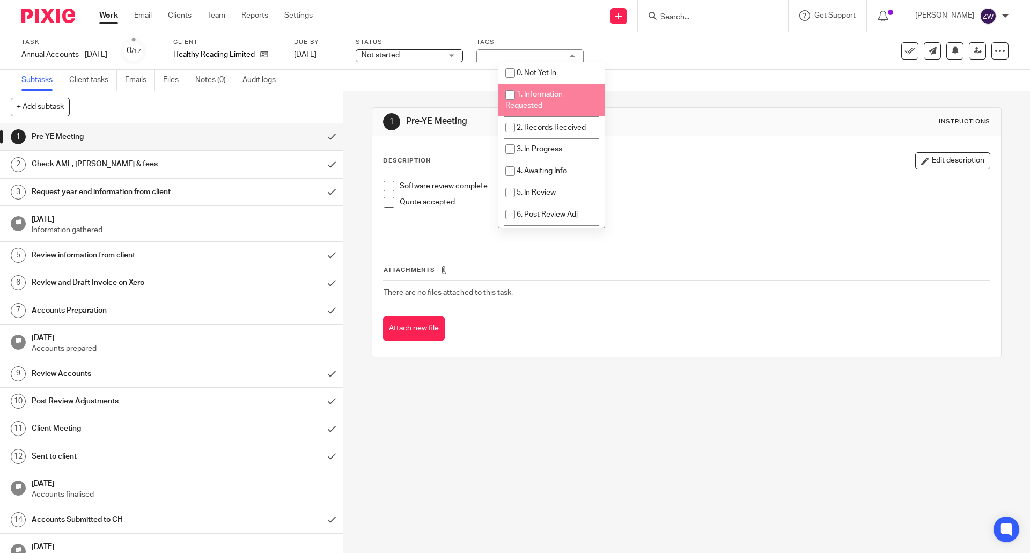
click at [538, 93] on span "1. Information Requested" at bounding box center [533, 100] width 57 height 19
checkbox input "true"
click at [349, 117] on div "1 Pre-YE Meeting Instructions Description Edit description Software review comp…" at bounding box center [686, 322] width 686 height 462
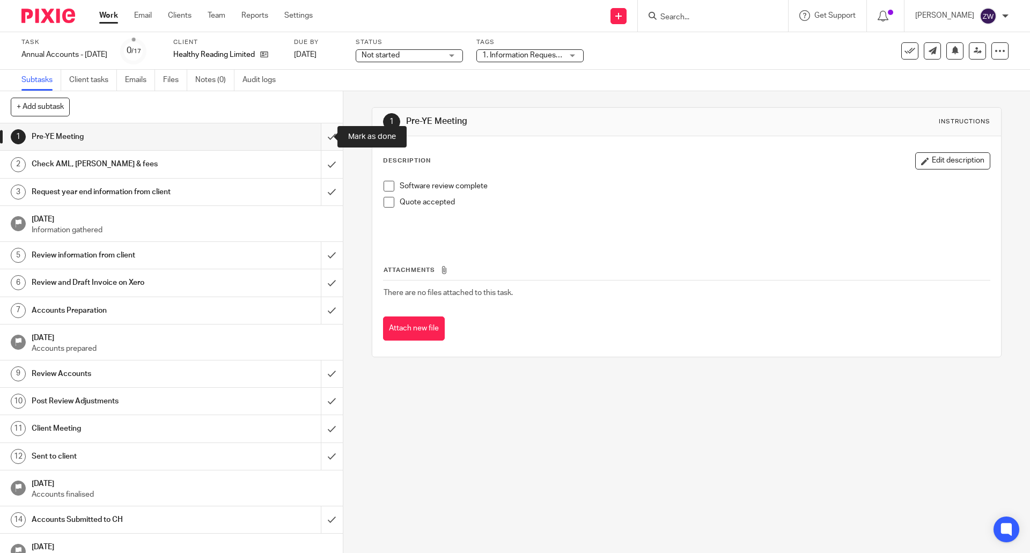
click at [312, 139] on input "submit" at bounding box center [171, 136] width 343 height 27
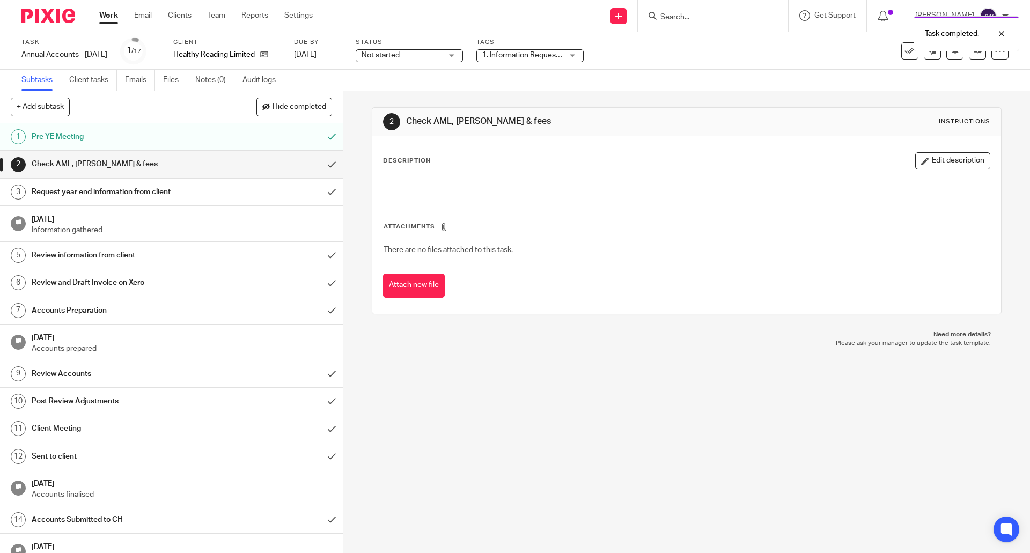
click at [60, 12] on img at bounding box center [48, 16] width 54 height 14
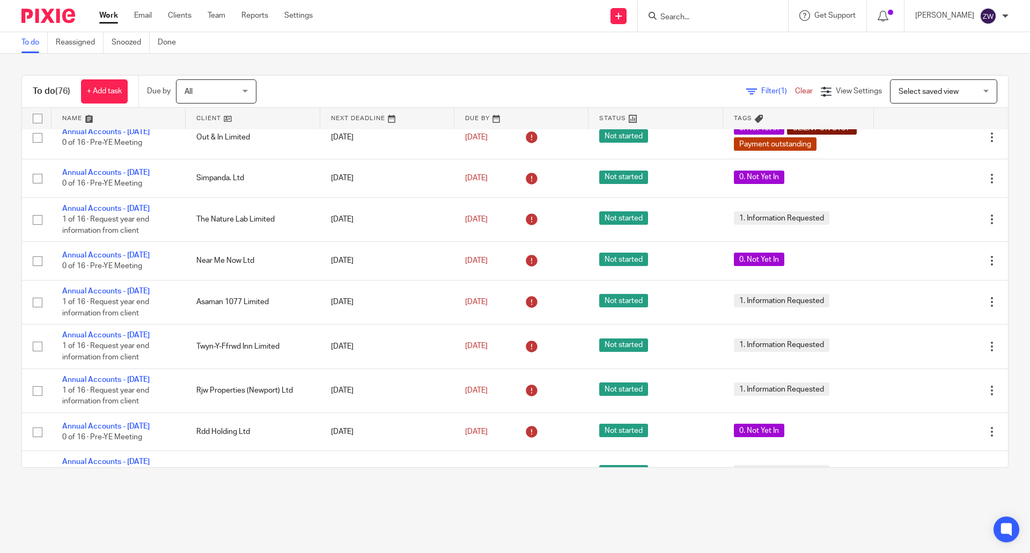
scroll to position [2038, 0]
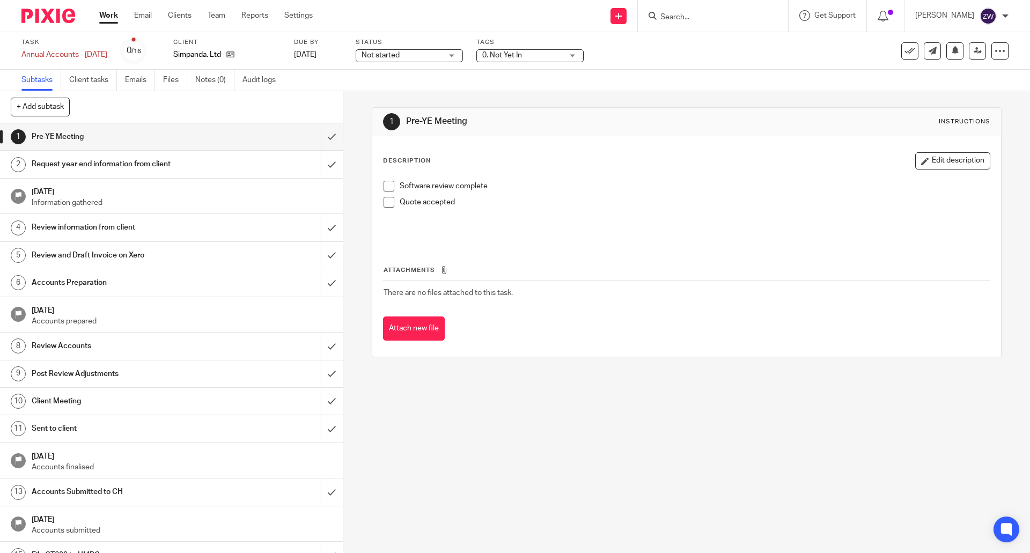
click at [529, 50] on span "0. Not Yet In" at bounding box center [522, 55] width 80 height 11
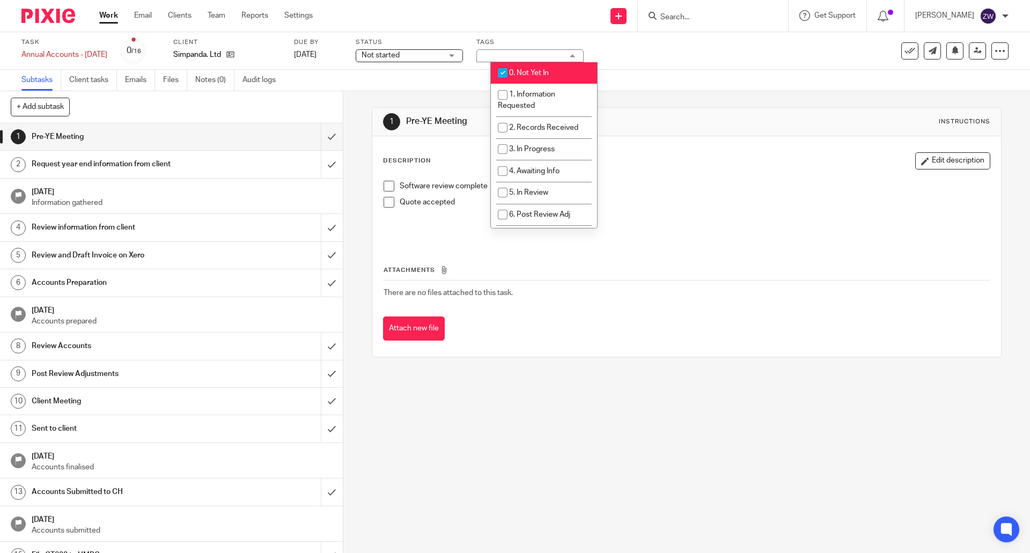
drag, startPoint x: 532, startPoint y: 68, endPoint x: 529, endPoint y: 86, distance: 18.0
click at [530, 68] on li "0. Not Yet In" at bounding box center [544, 73] width 106 height 22
checkbox input "false"
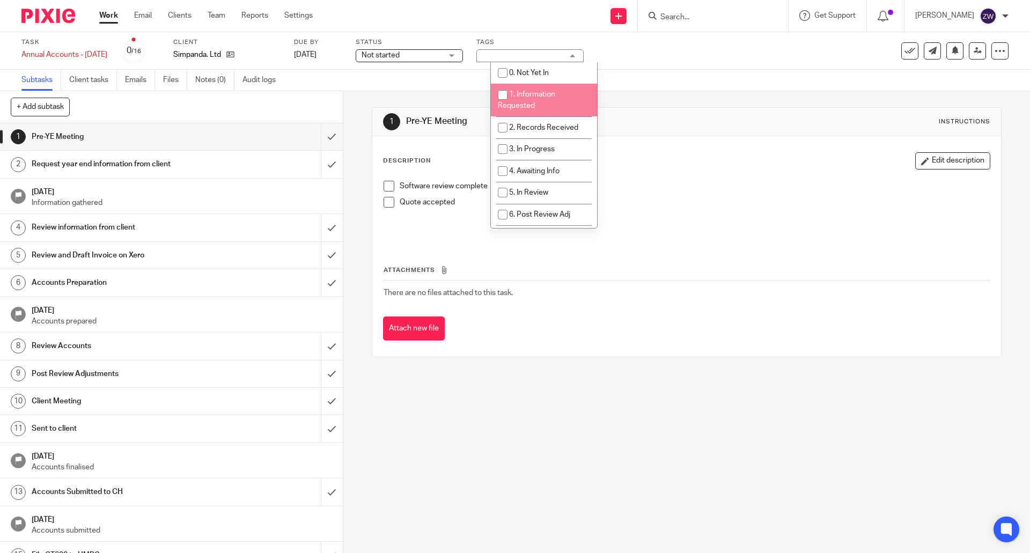
click at [528, 95] on span "1. Information Requested" at bounding box center [526, 100] width 57 height 19
checkbox input "true"
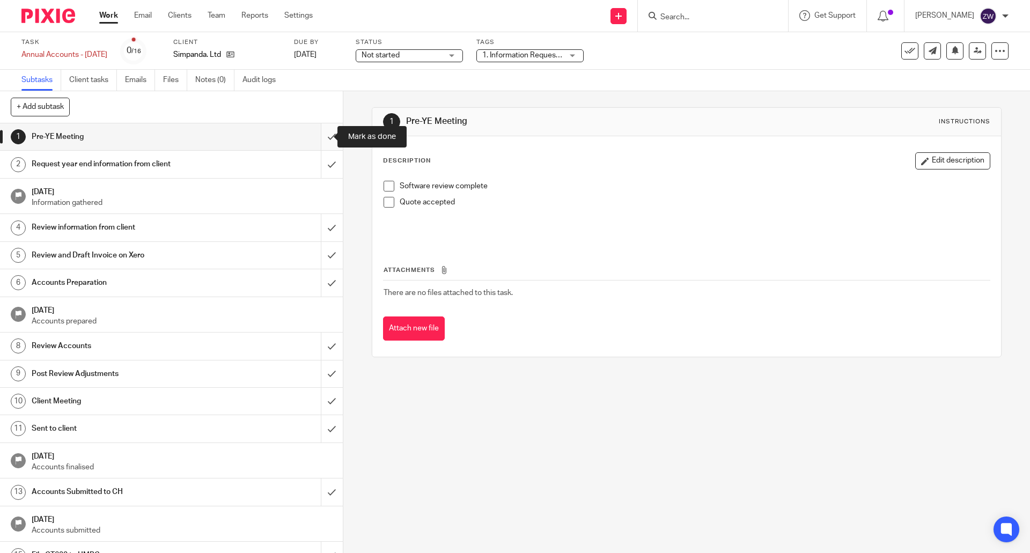
click at [324, 132] on input "submit" at bounding box center [171, 136] width 343 height 27
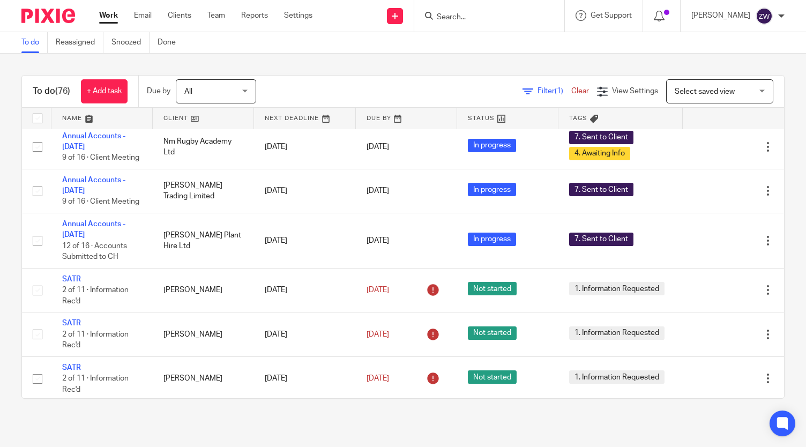
scroll to position [1547, 0]
